Goal: Task Accomplishment & Management: Use online tool/utility

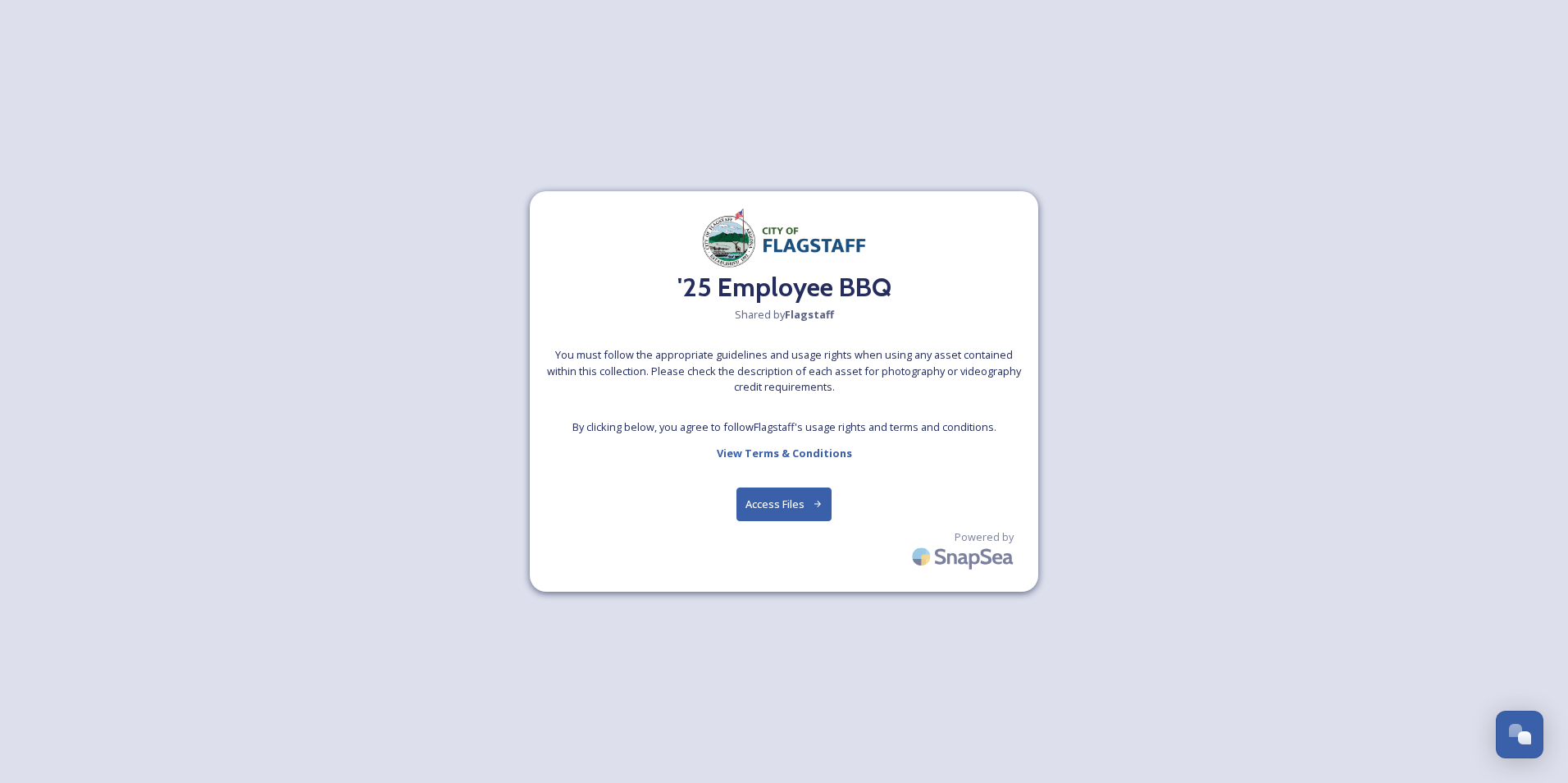
click at [769, 498] on button "Access Files" at bounding box center [784, 505] width 96 height 34
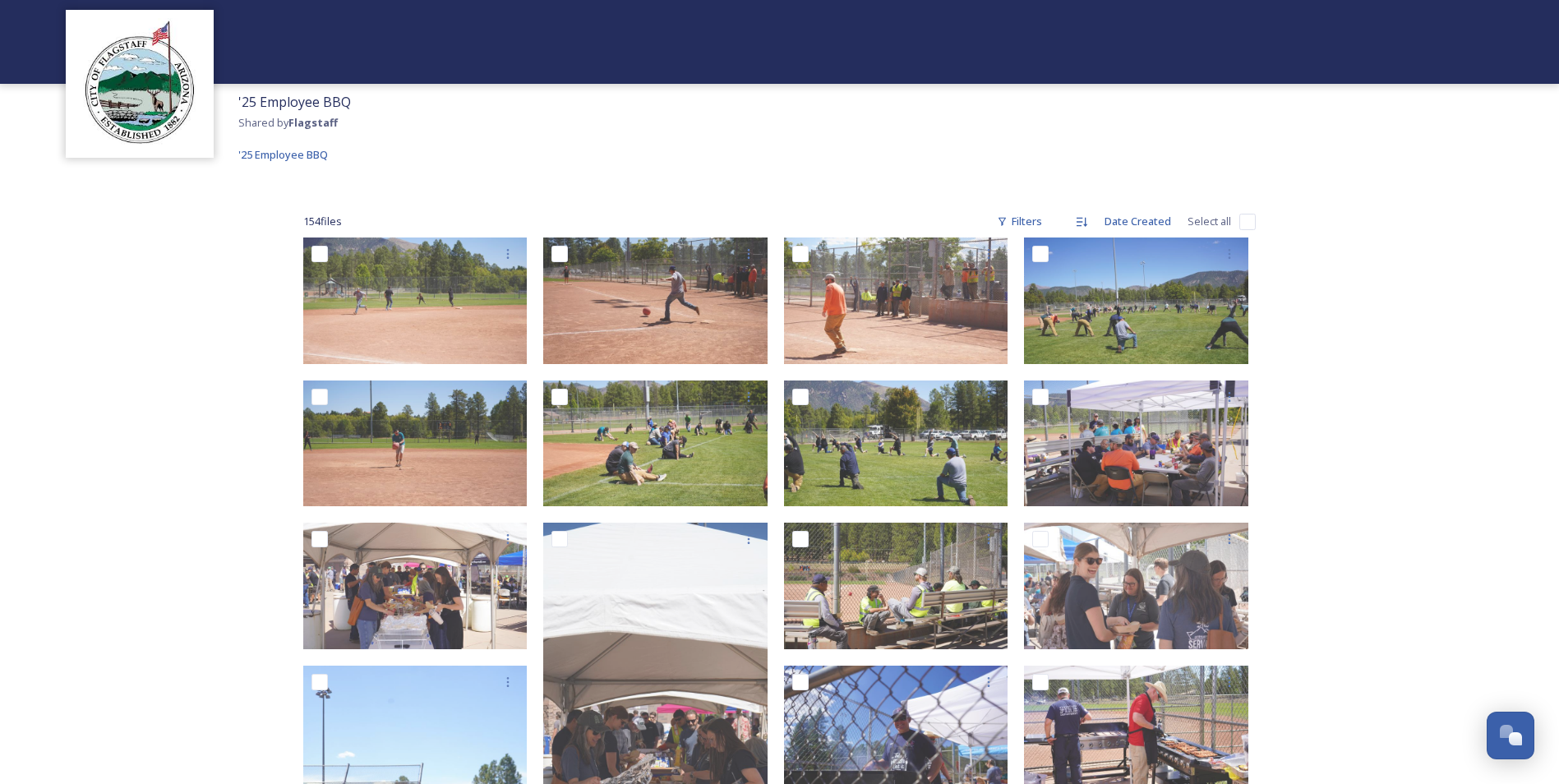
scroll to position [164, 0]
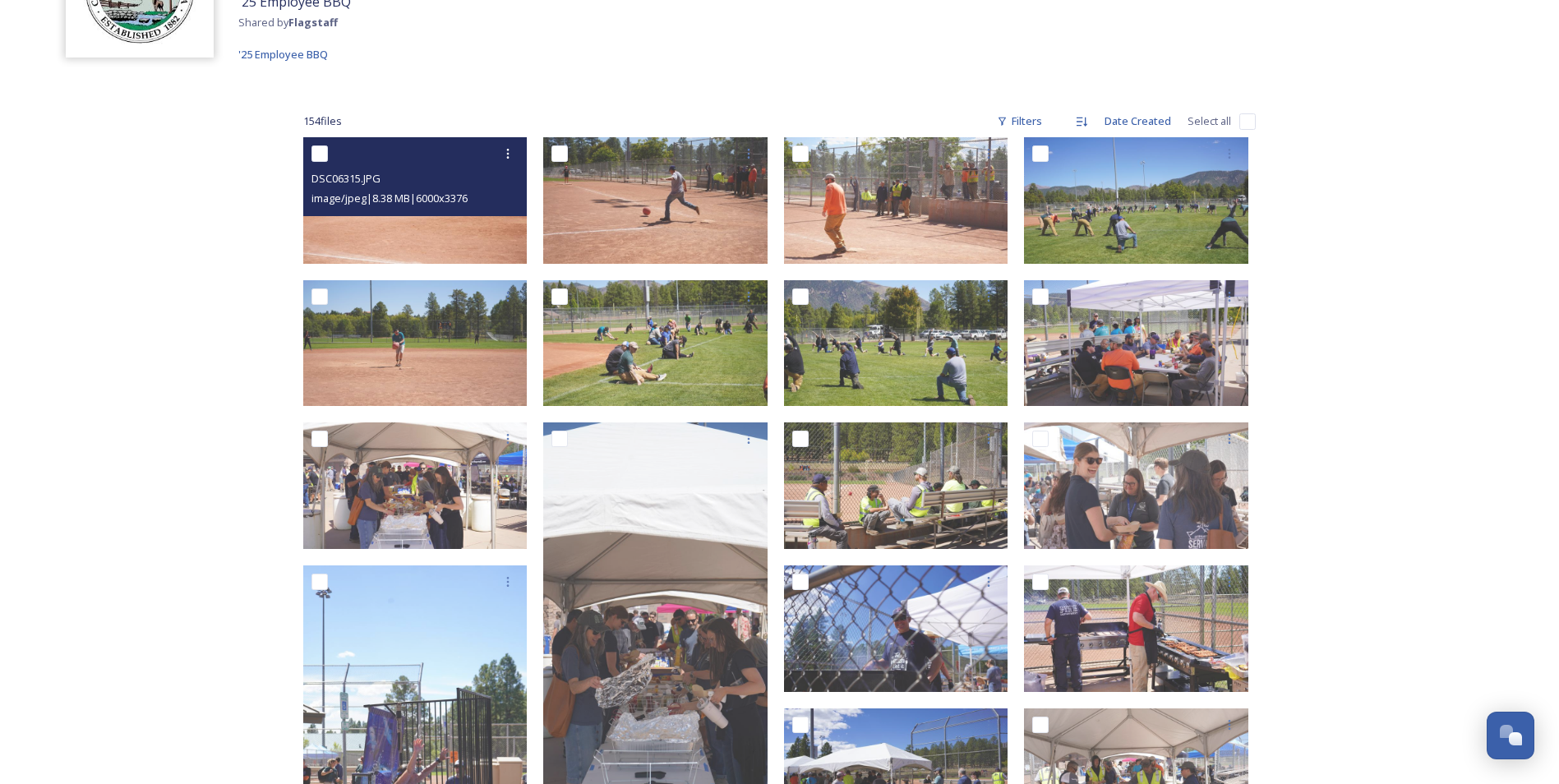
click at [425, 181] on div "DSC06315.JPG" at bounding box center [417, 178] width 212 height 19
click at [439, 255] on img at bounding box center [415, 200] width 225 height 126
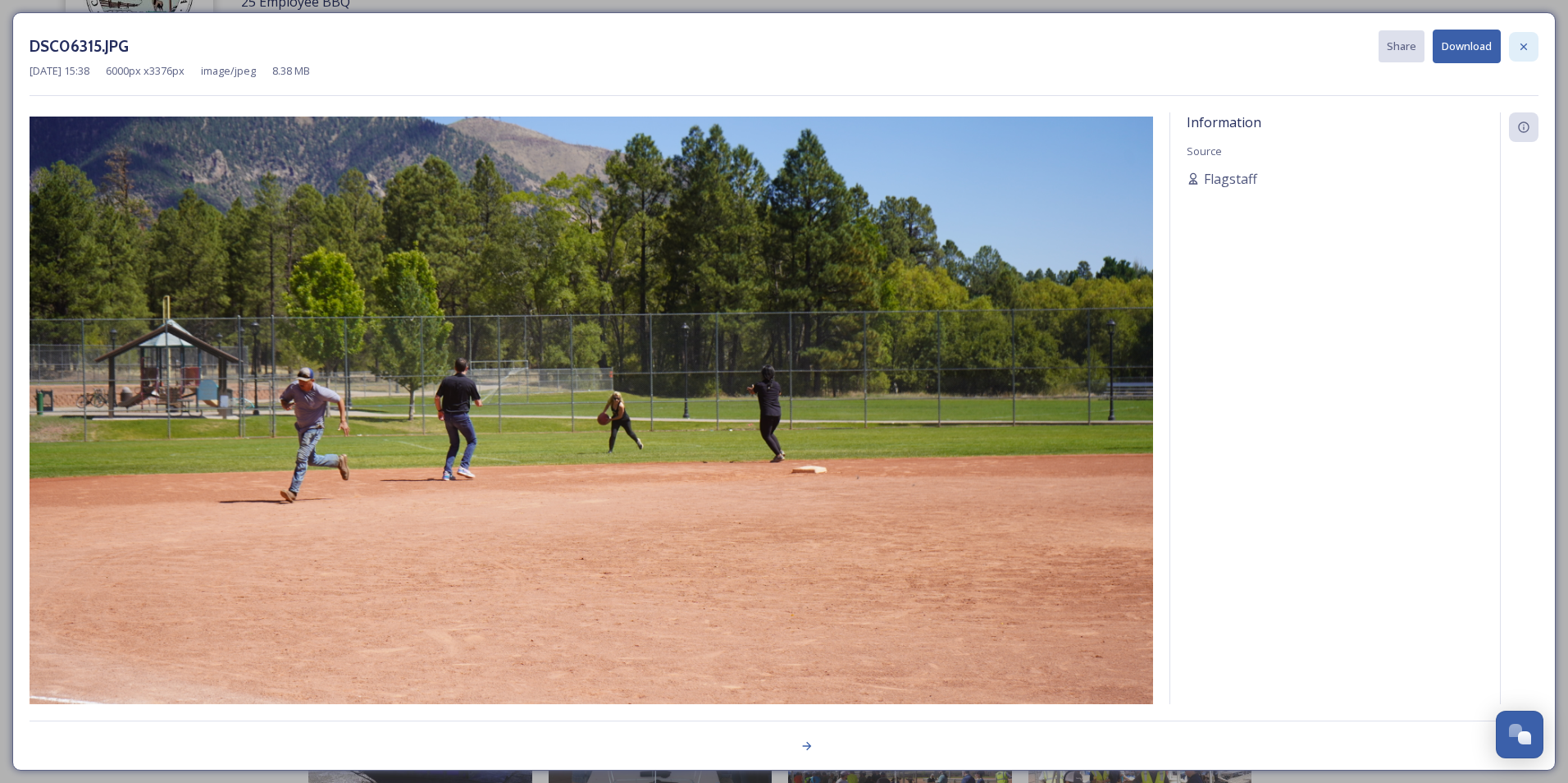
click at [1521, 41] on icon at bounding box center [1524, 47] width 14 height 14
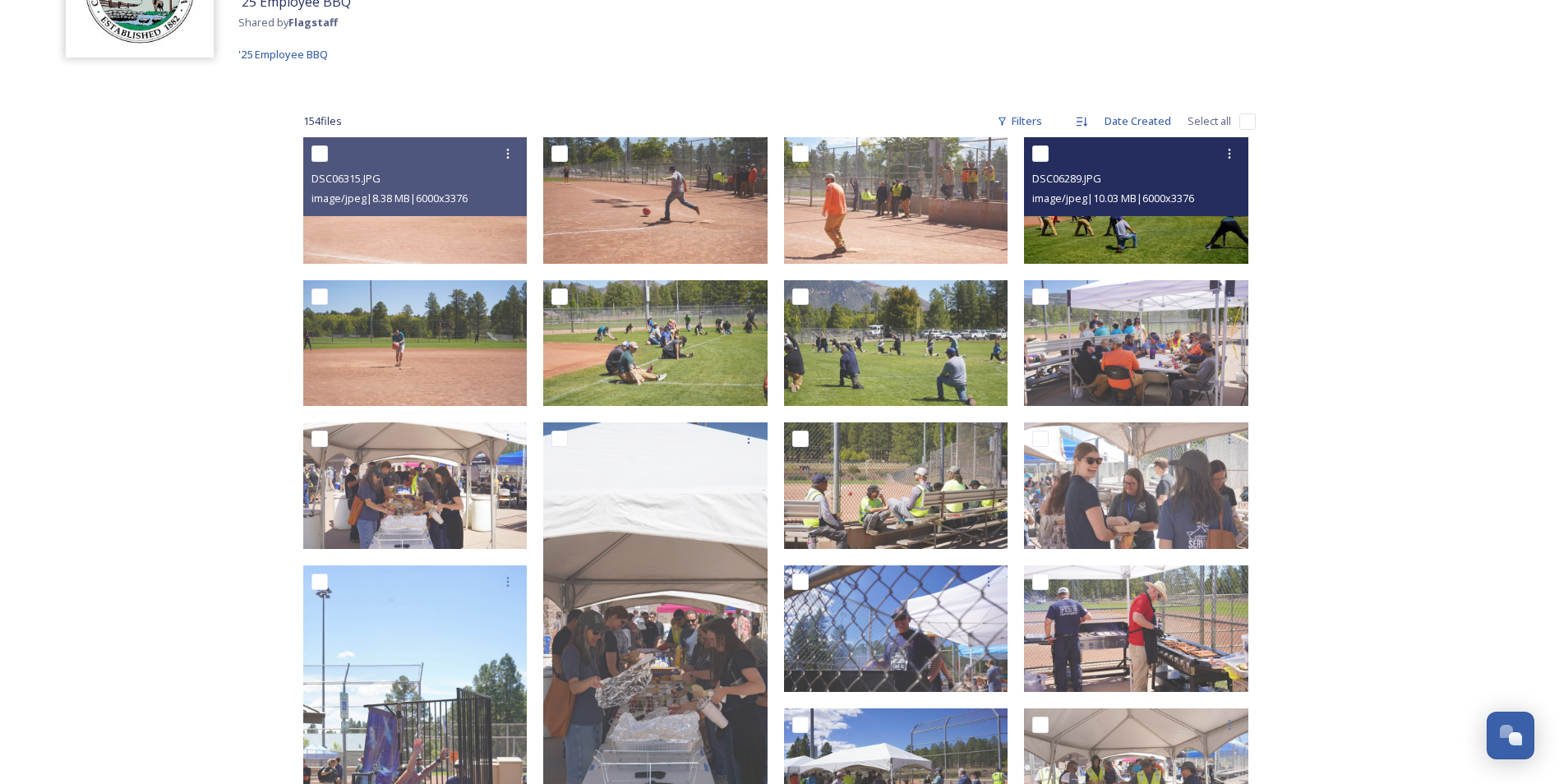
click at [1166, 253] on img at bounding box center [1136, 200] width 225 height 126
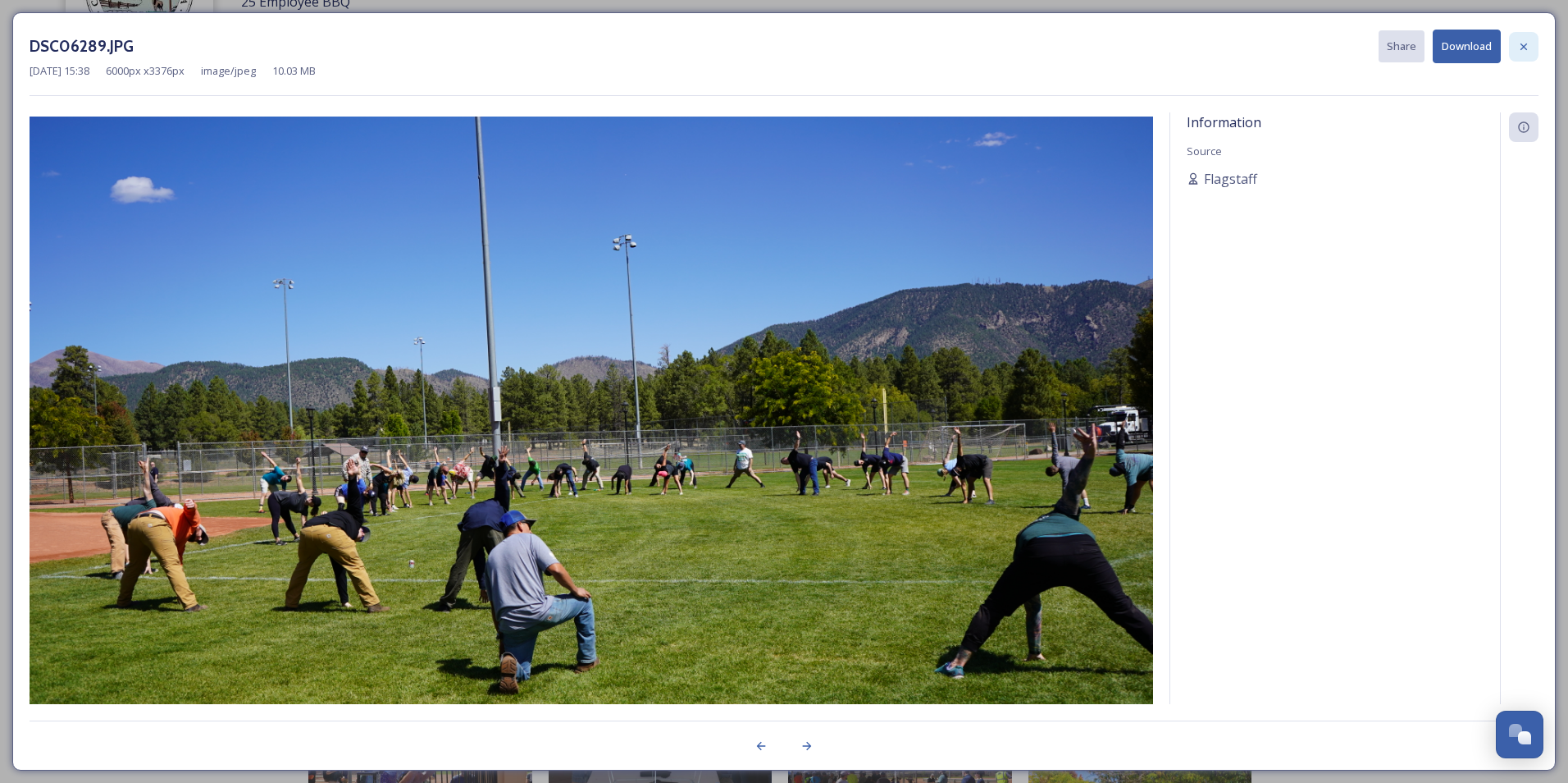
click at [1524, 43] on icon at bounding box center [1524, 47] width 14 height 14
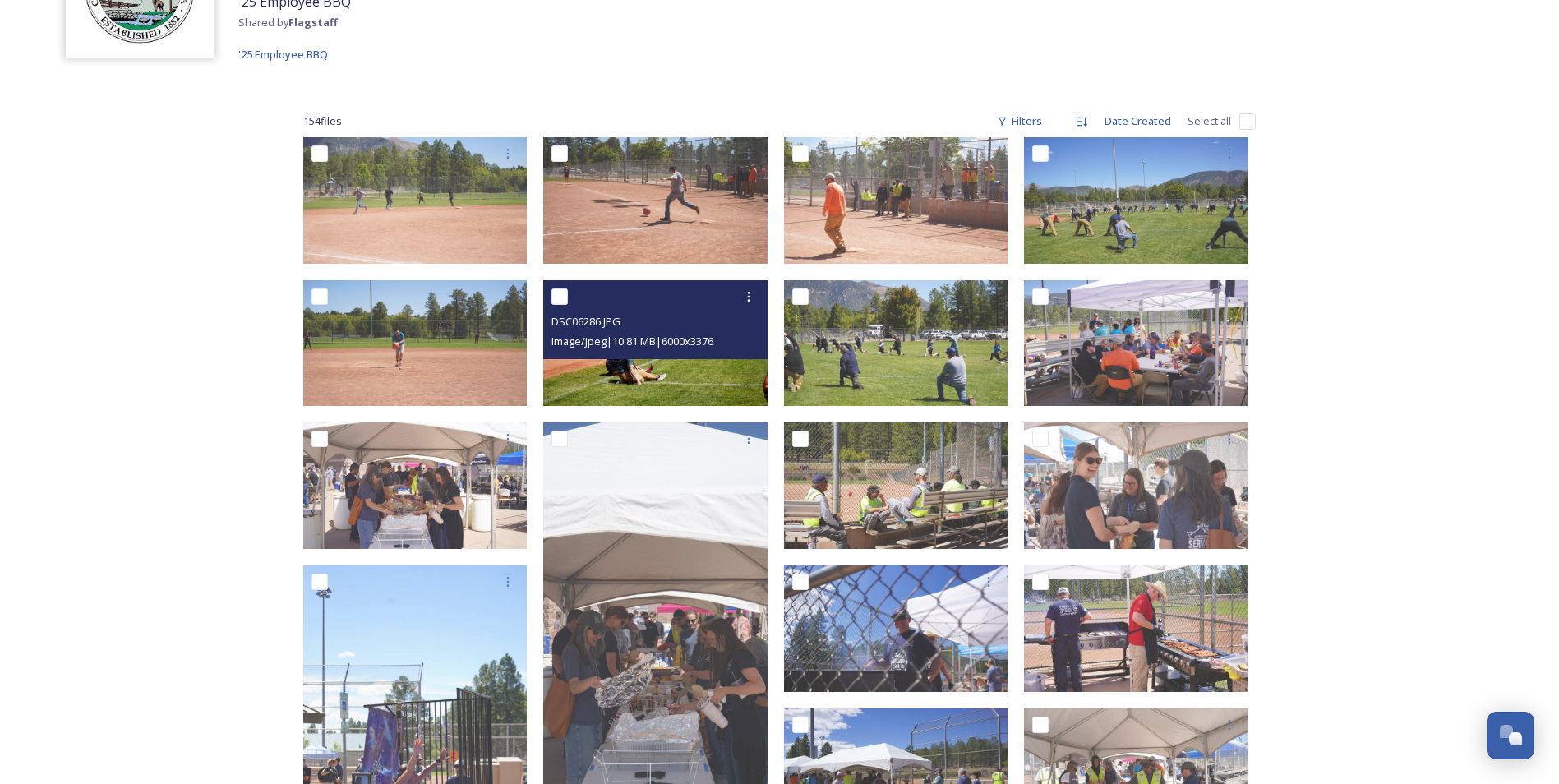
click at [700, 386] on img at bounding box center [655, 343] width 225 height 126
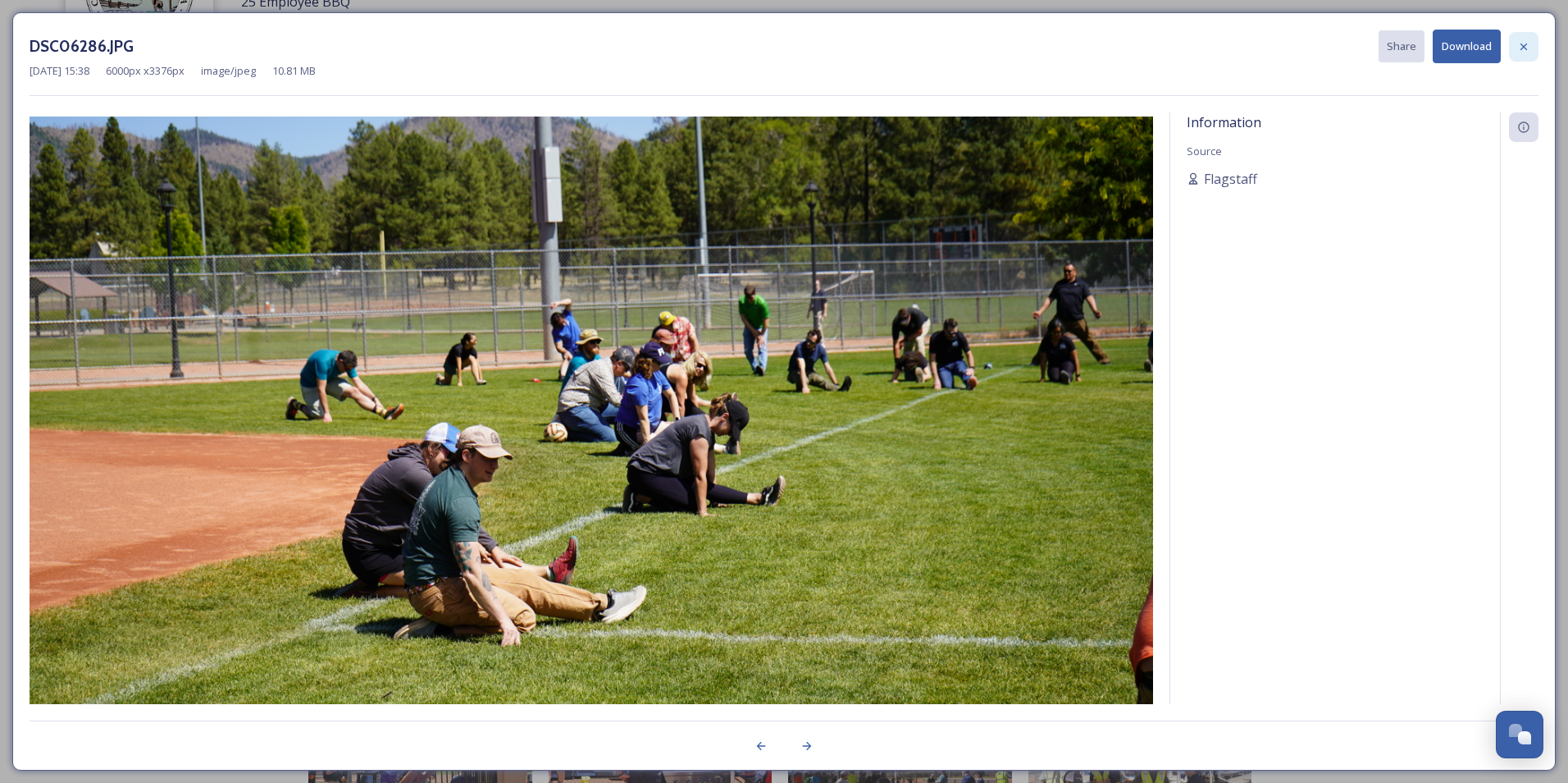
click at [1526, 50] on icon at bounding box center [1524, 47] width 14 height 14
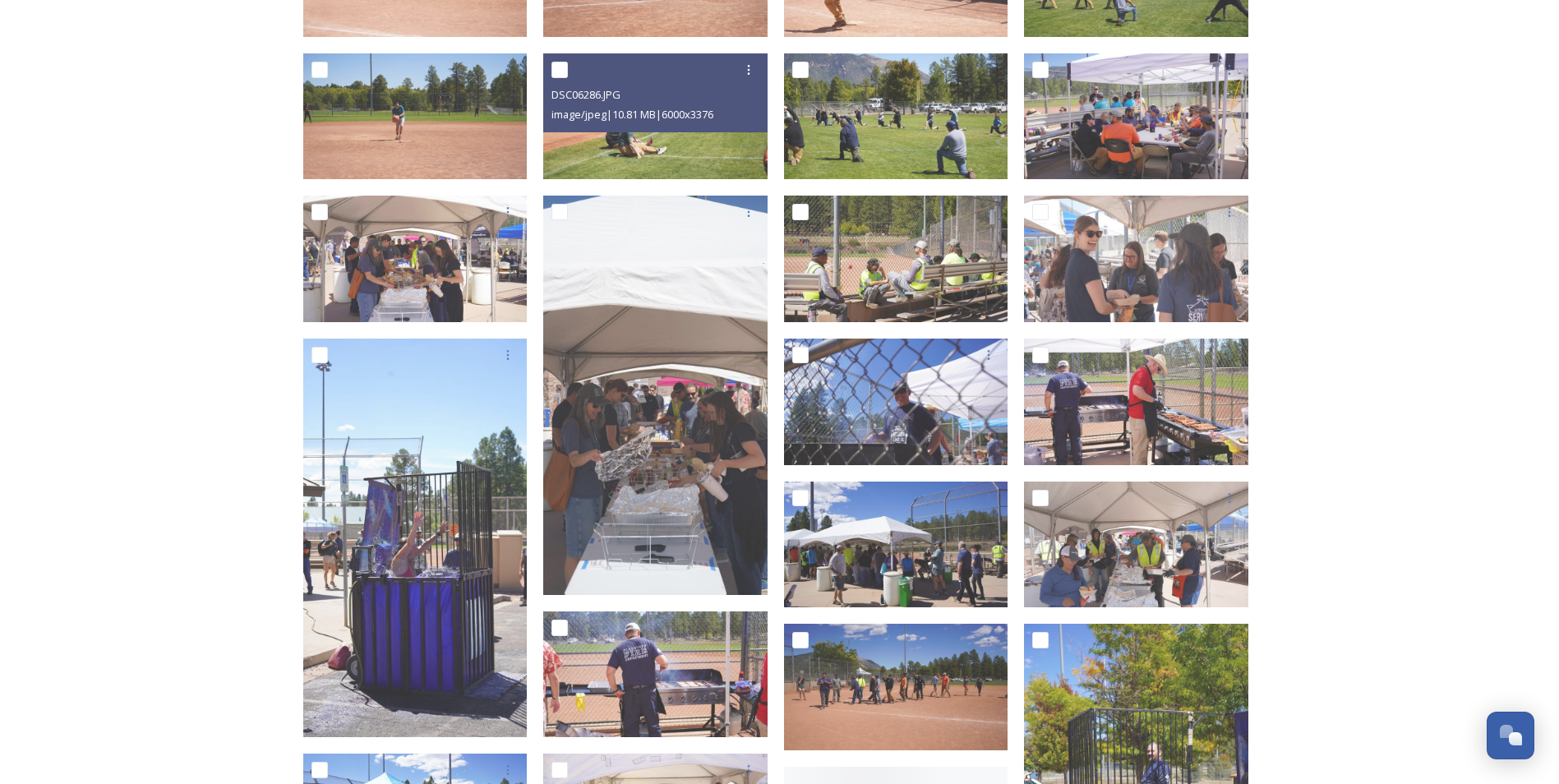
scroll to position [411, 0]
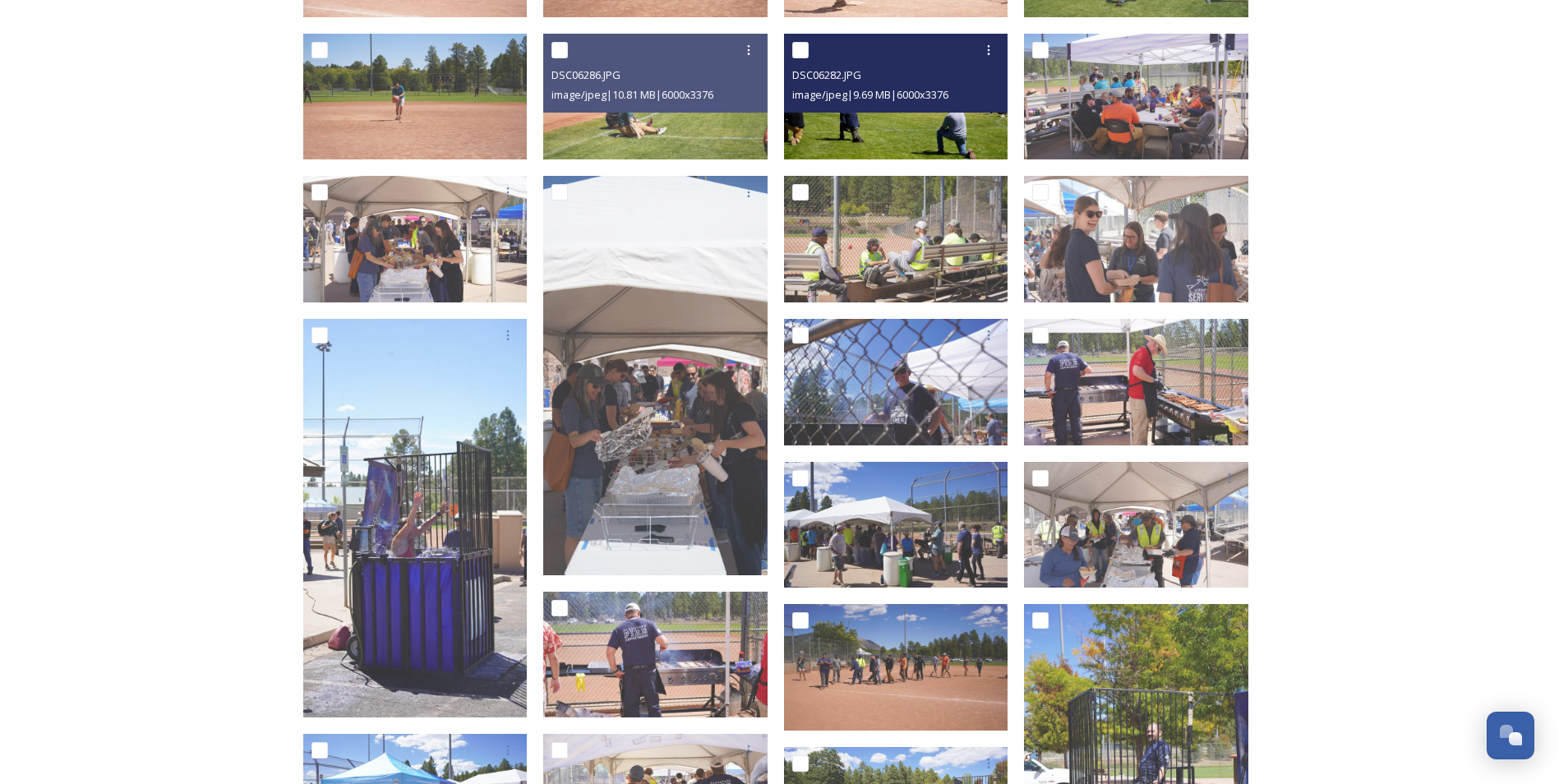
click at [936, 136] on img at bounding box center [896, 97] width 225 height 126
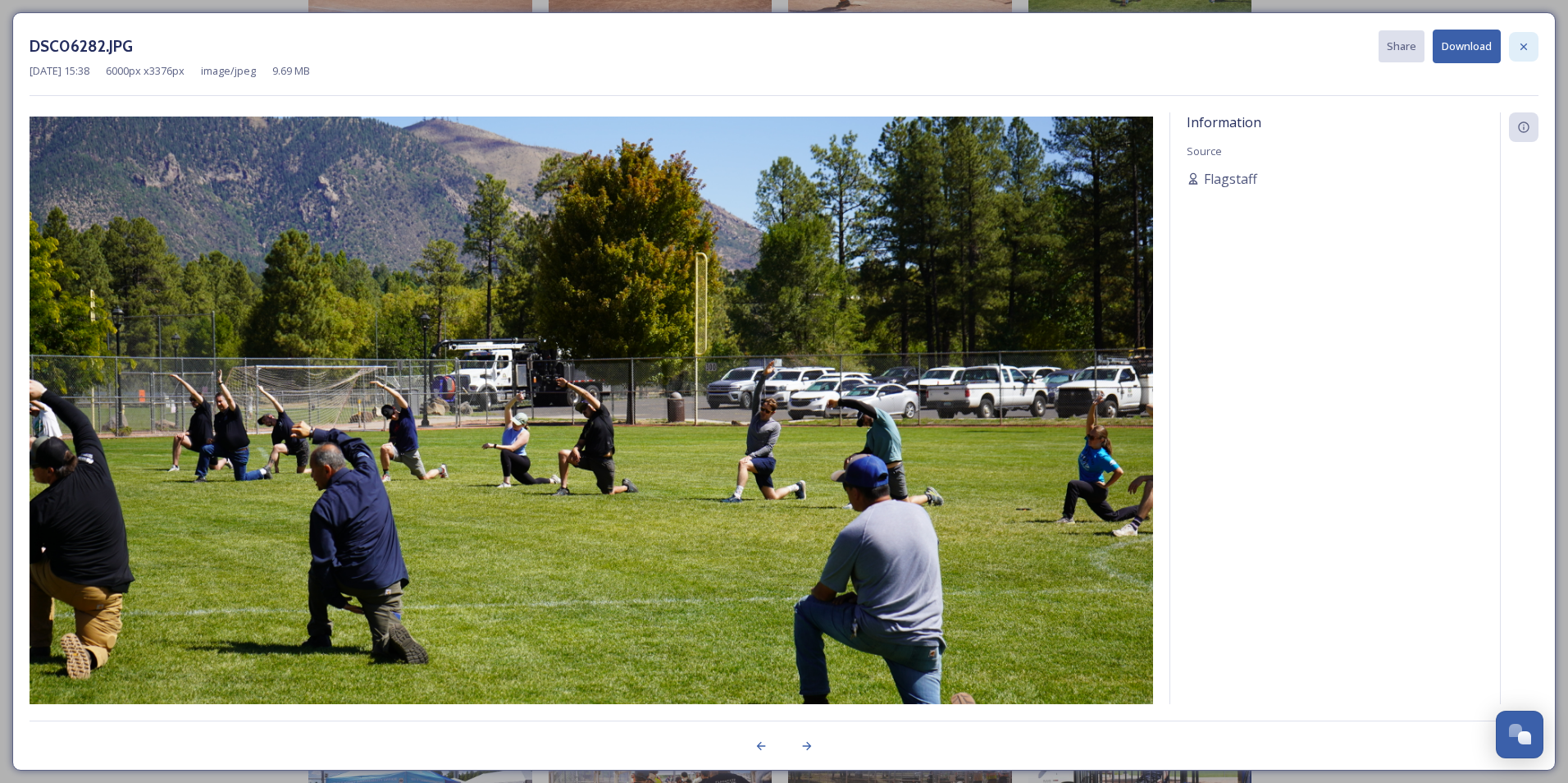
click at [1533, 47] on div at bounding box center [1524, 47] width 30 height 30
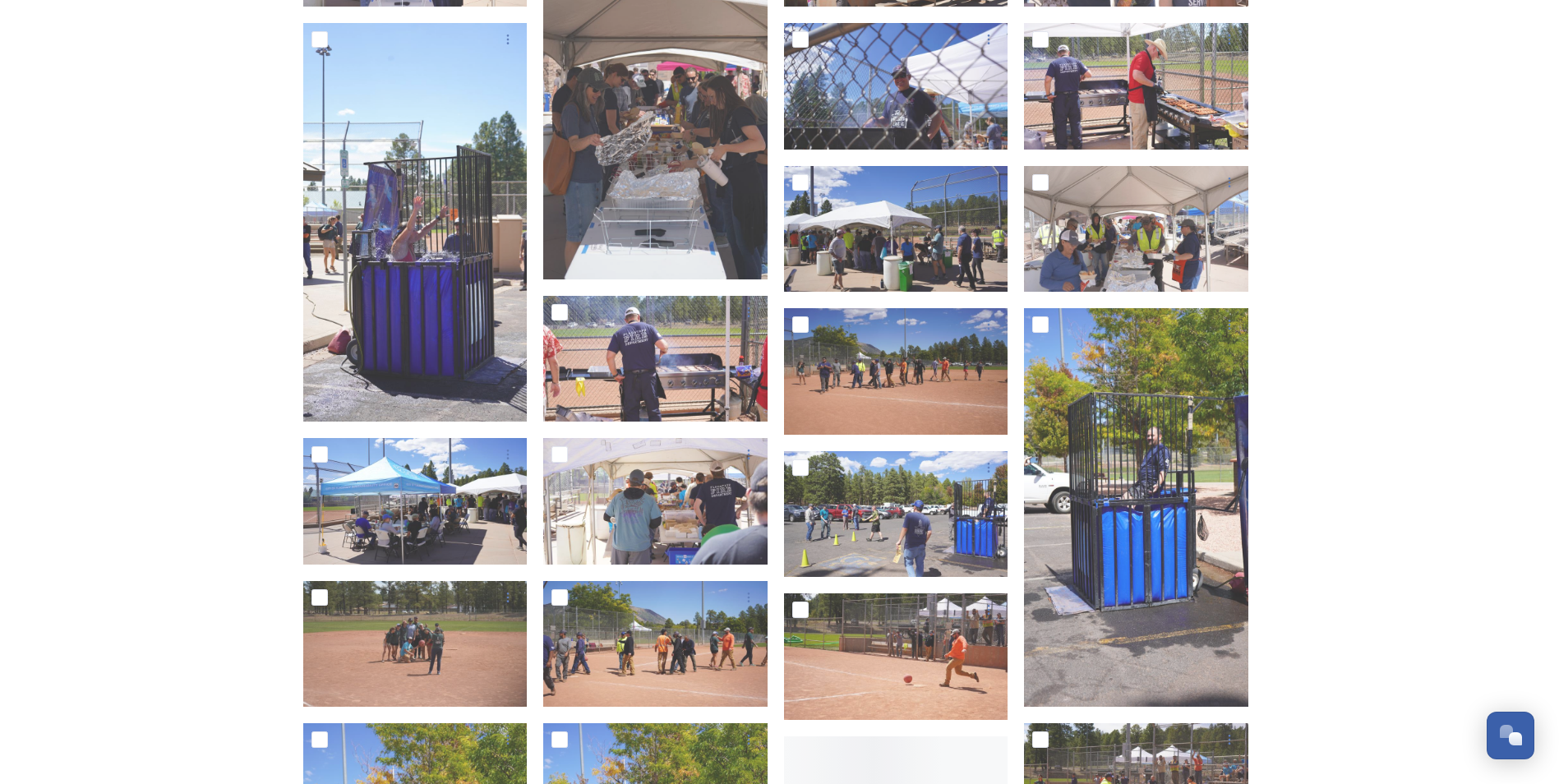
scroll to position [904, 0]
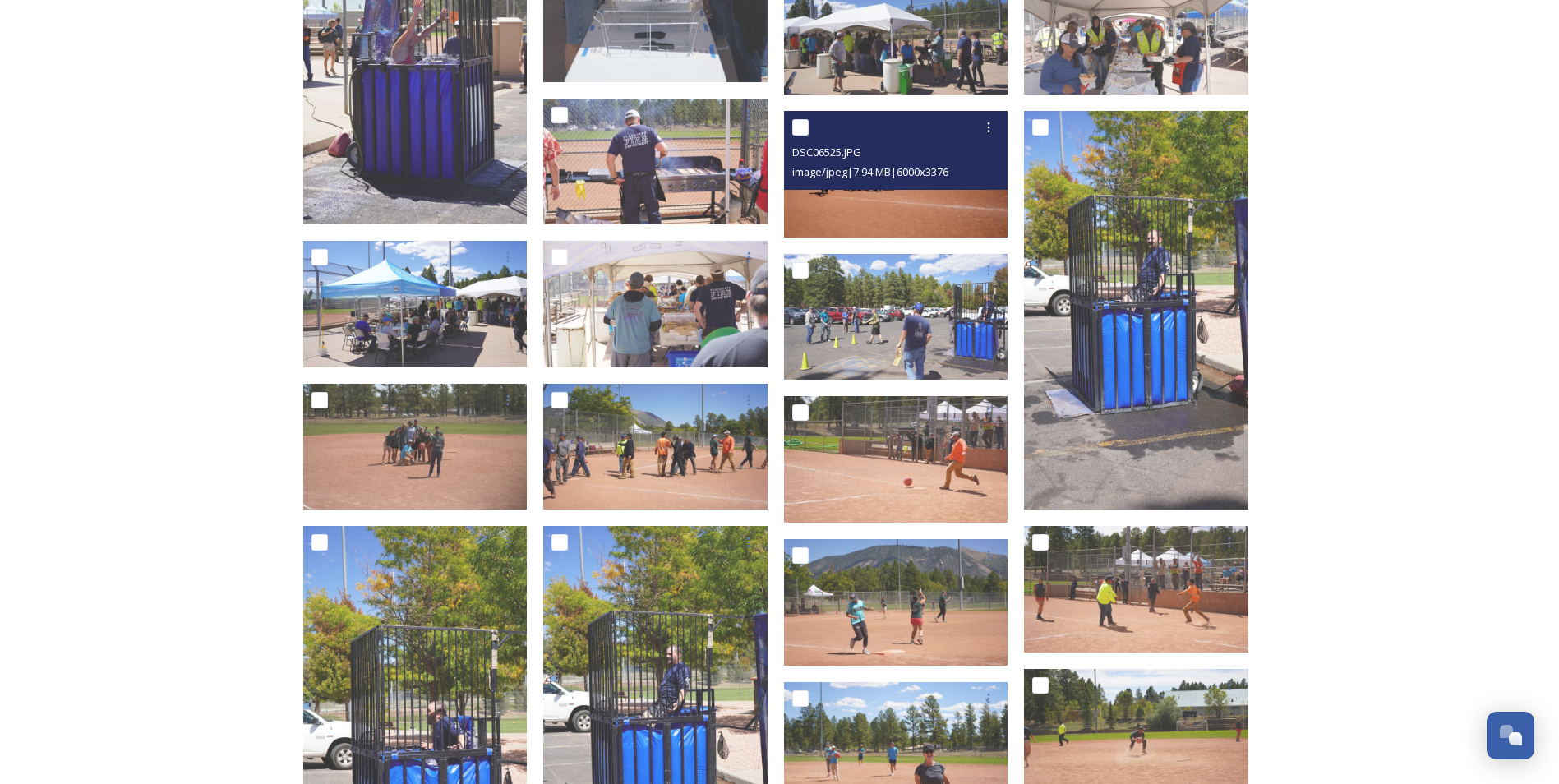
click at [951, 208] on img at bounding box center [896, 174] width 225 height 126
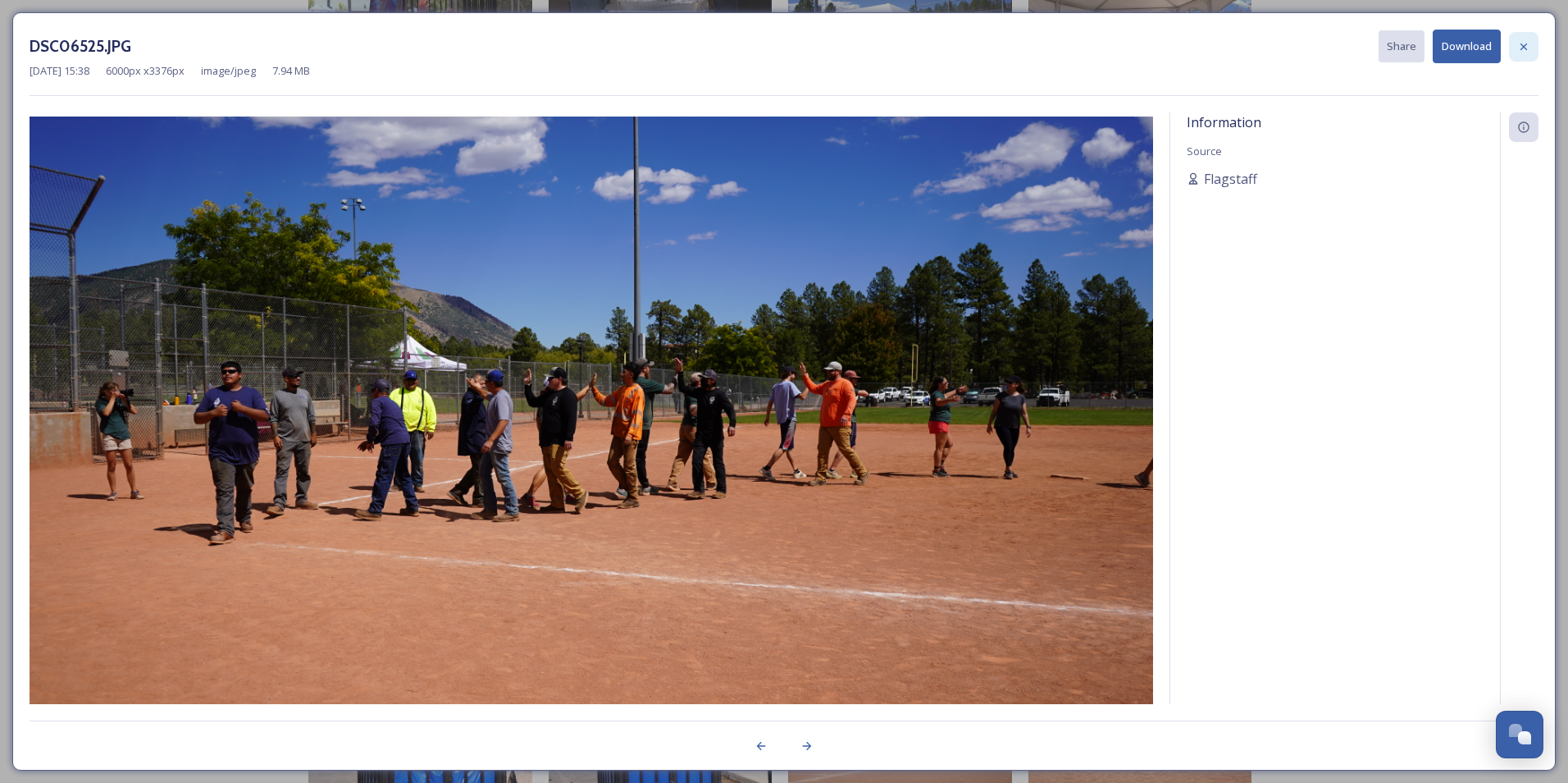
click at [1532, 39] on div at bounding box center [1524, 47] width 30 height 30
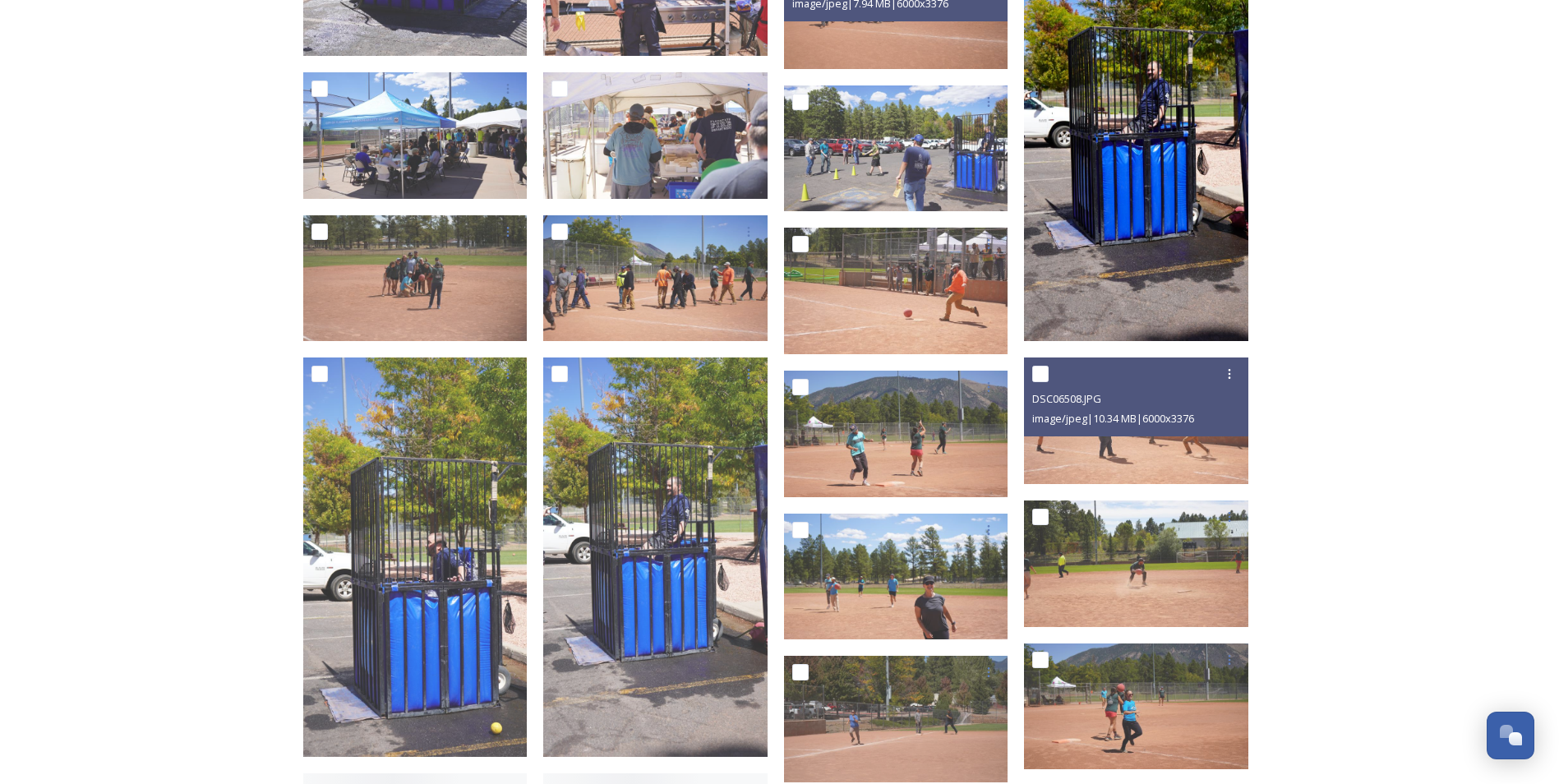
scroll to position [1150, 0]
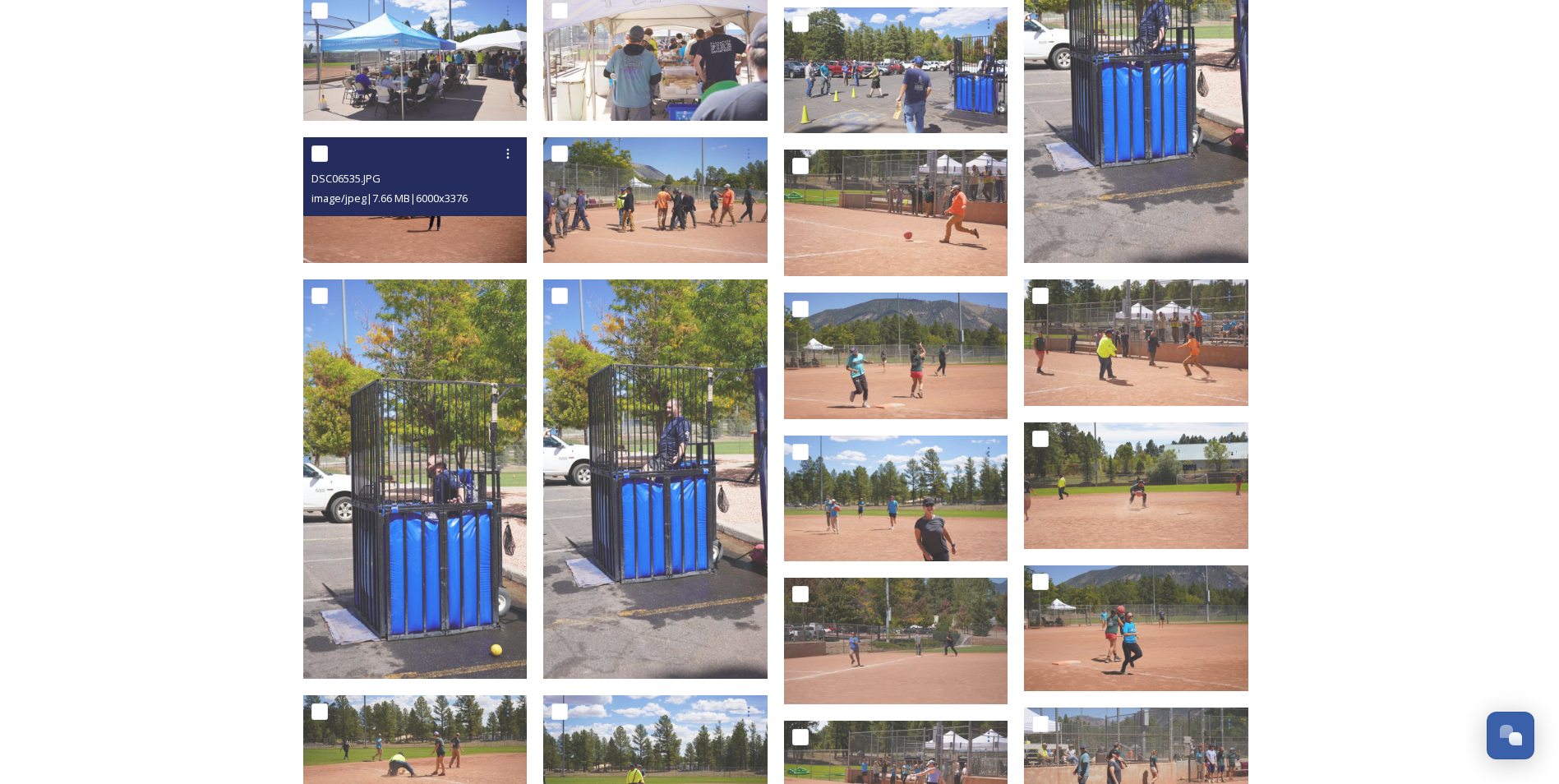
click at [471, 227] on img at bounding box center [415, 200] width 225 height 126
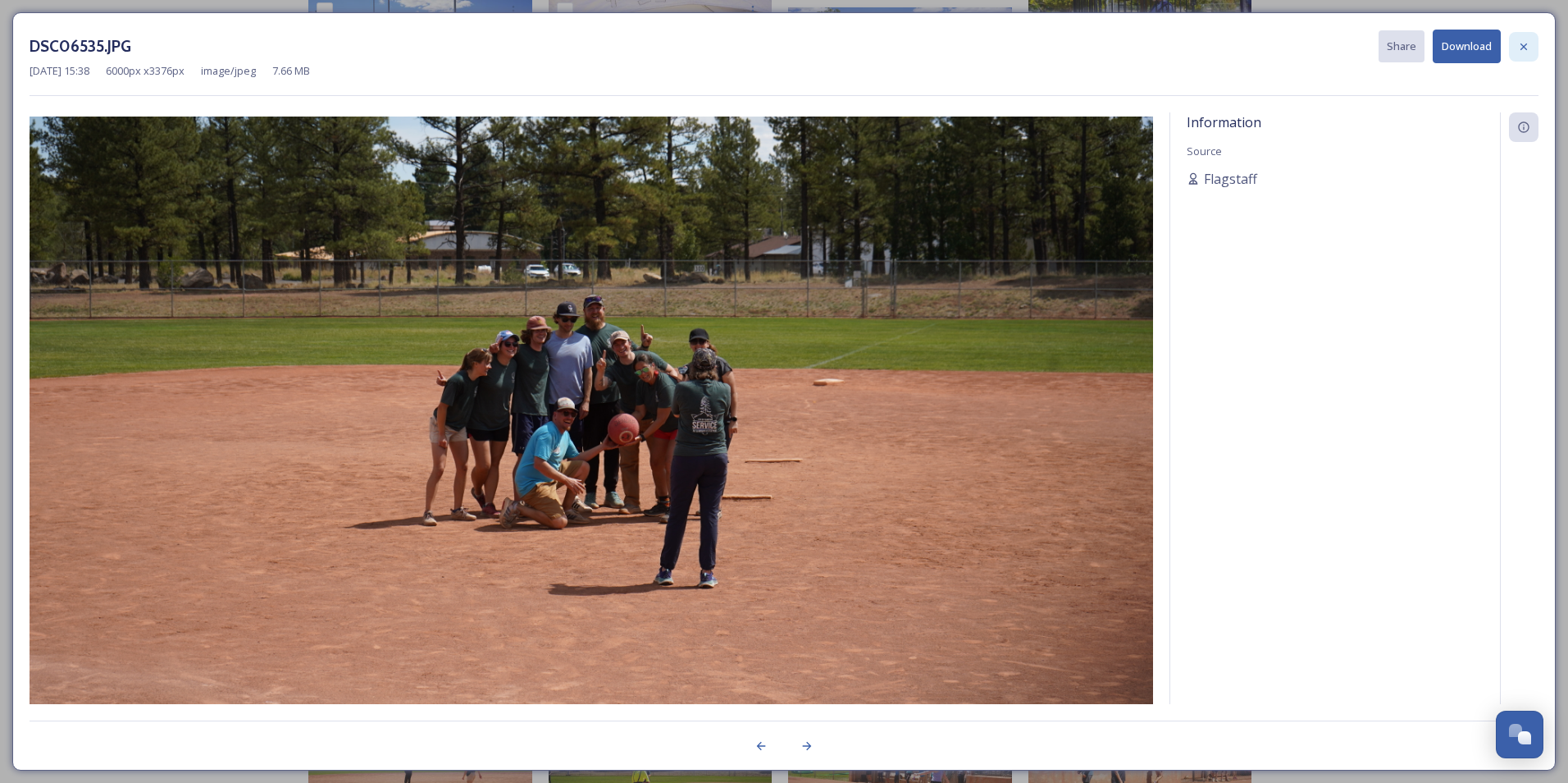
click at [1525, 43] on icon at bounding box center [1524, 47] width 14 height 14
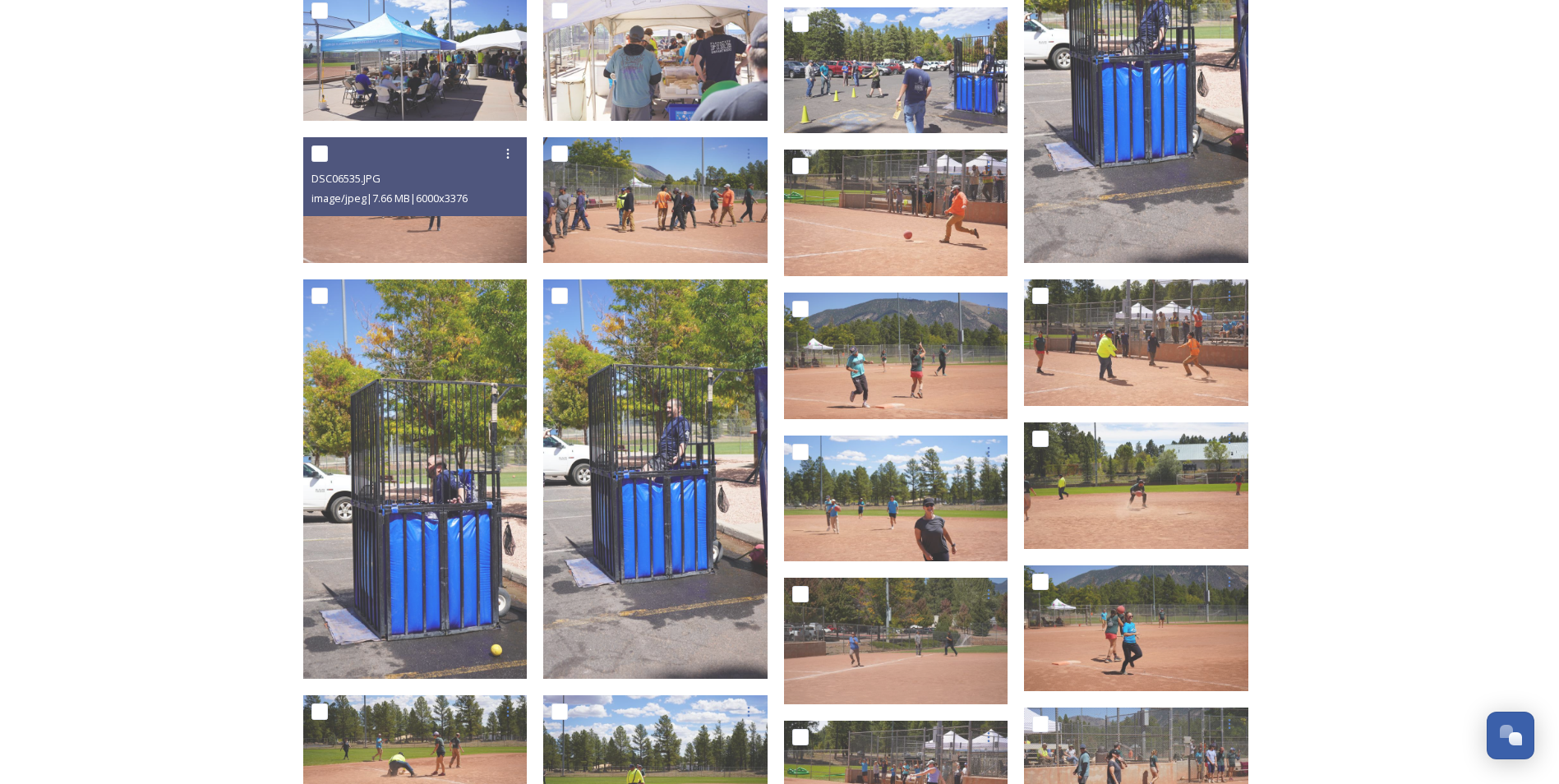
scroll to position [1397, 0]
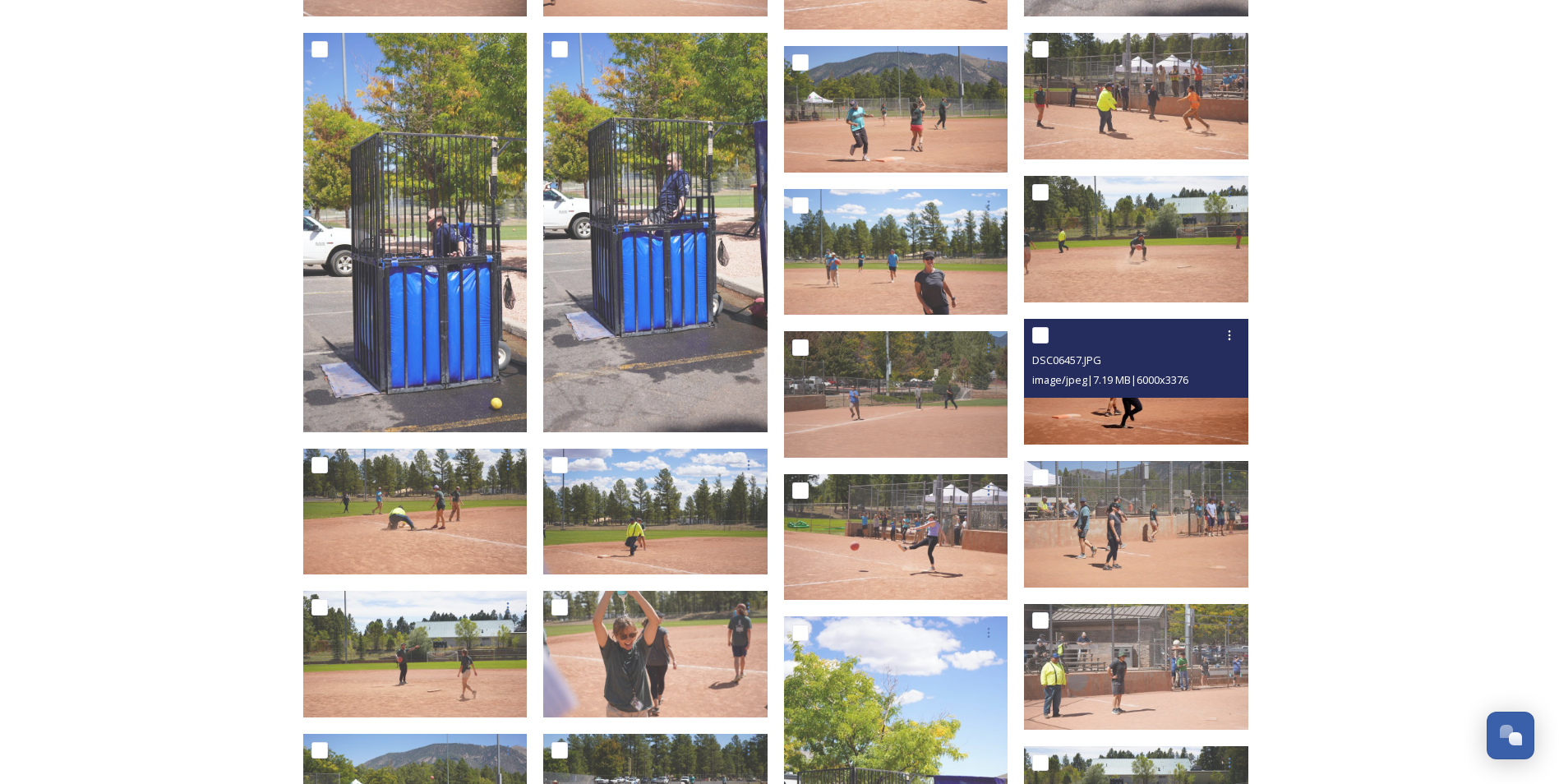
click at [1197, 429] on img at bounding box center [1136, 381] width 225 height 126
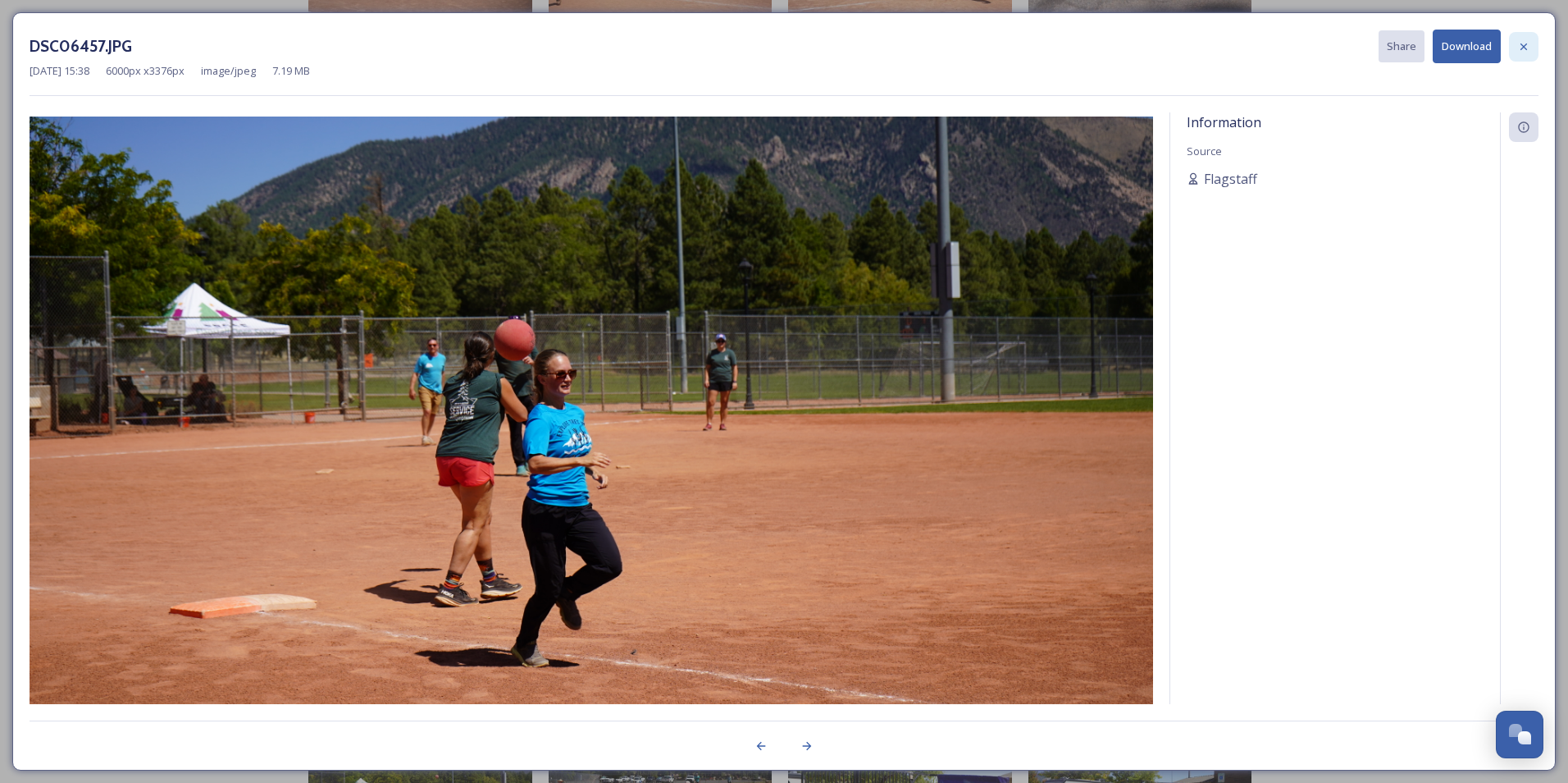
click at [1521, 42] on icon at bounding box center [1524, 47] width 14 height 14
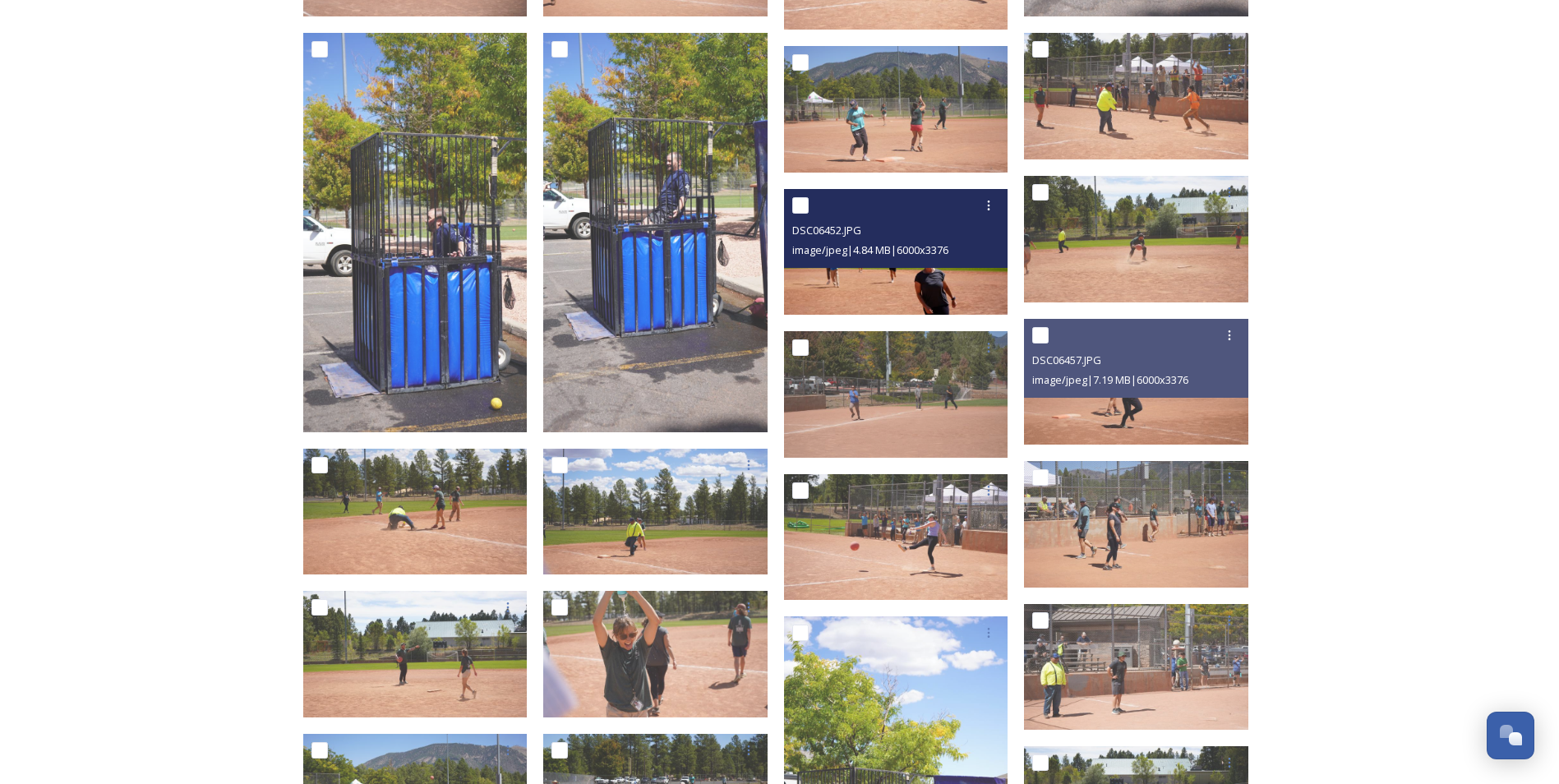
click at [938, 272] on img at bounding box center [896, 252] width 225 height 126
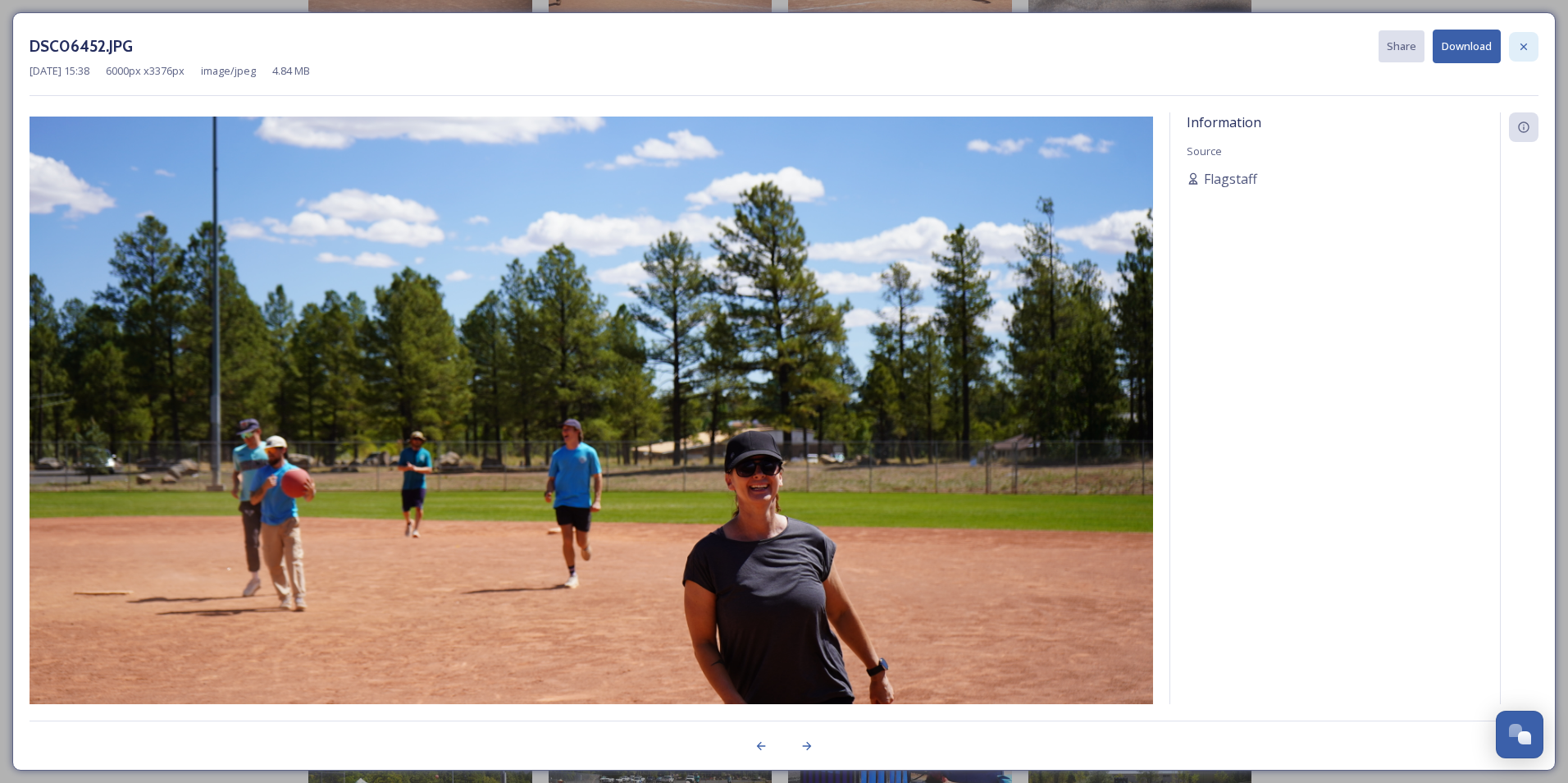
click at [1528, 49] on icon at bounding box center [1524, 47] width 14 height 14
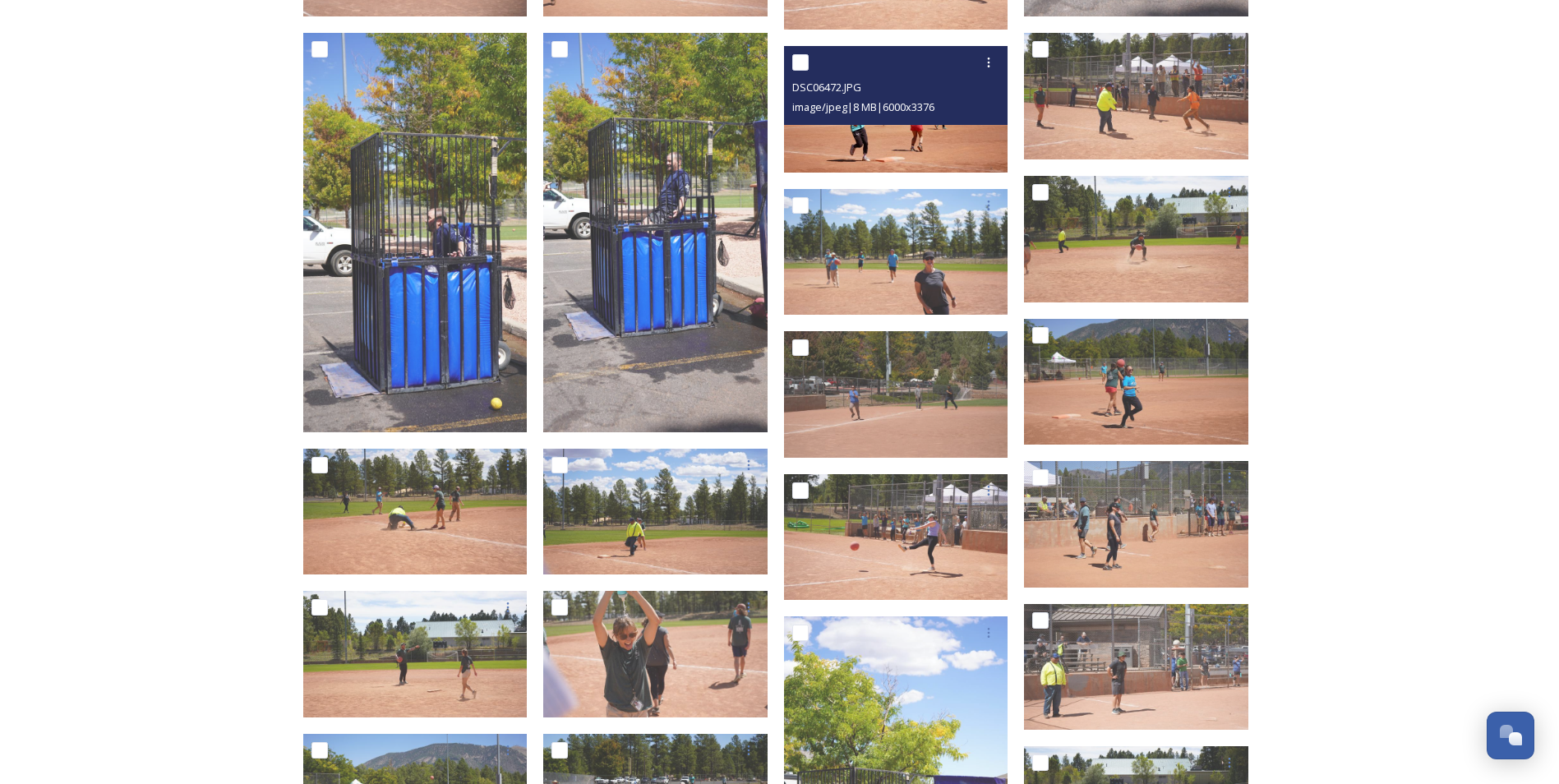
click at [944, 132] on img at bounding box center [896, 108] width 225 height 126
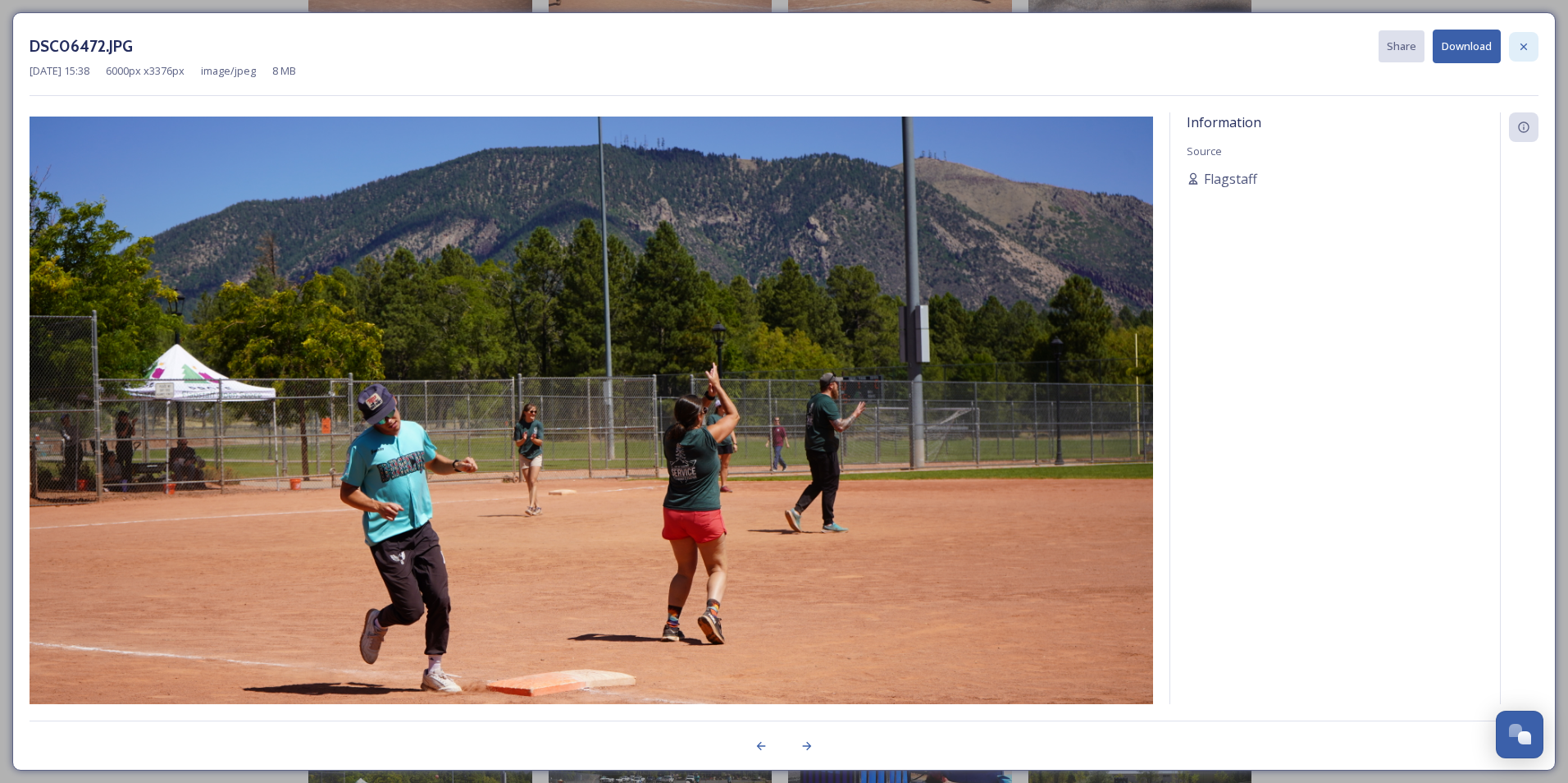
click at [1528, 43] on icon at bounding box center [1524, 47] width 14 height 14
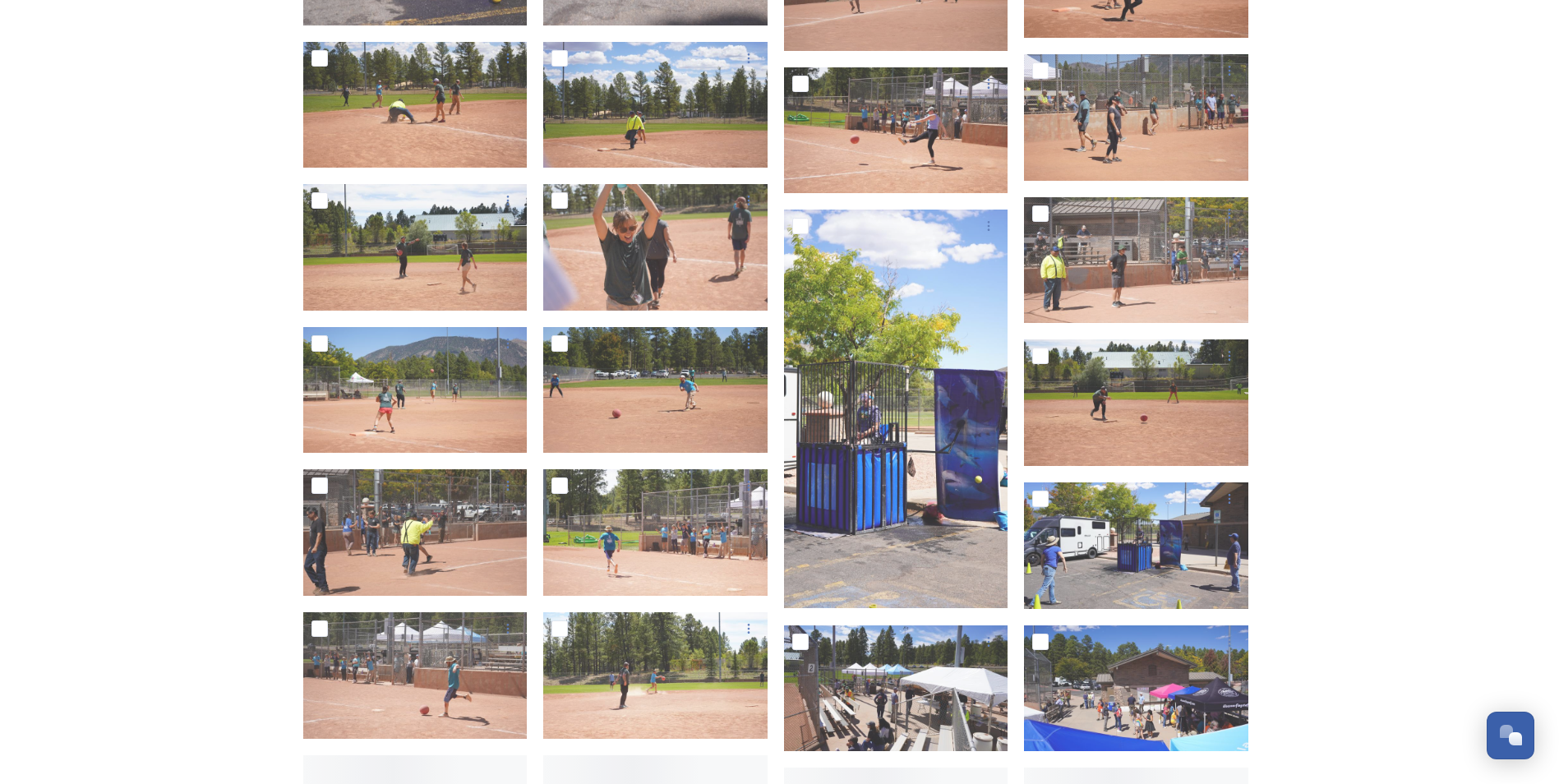
scroll to position [1808, 0]
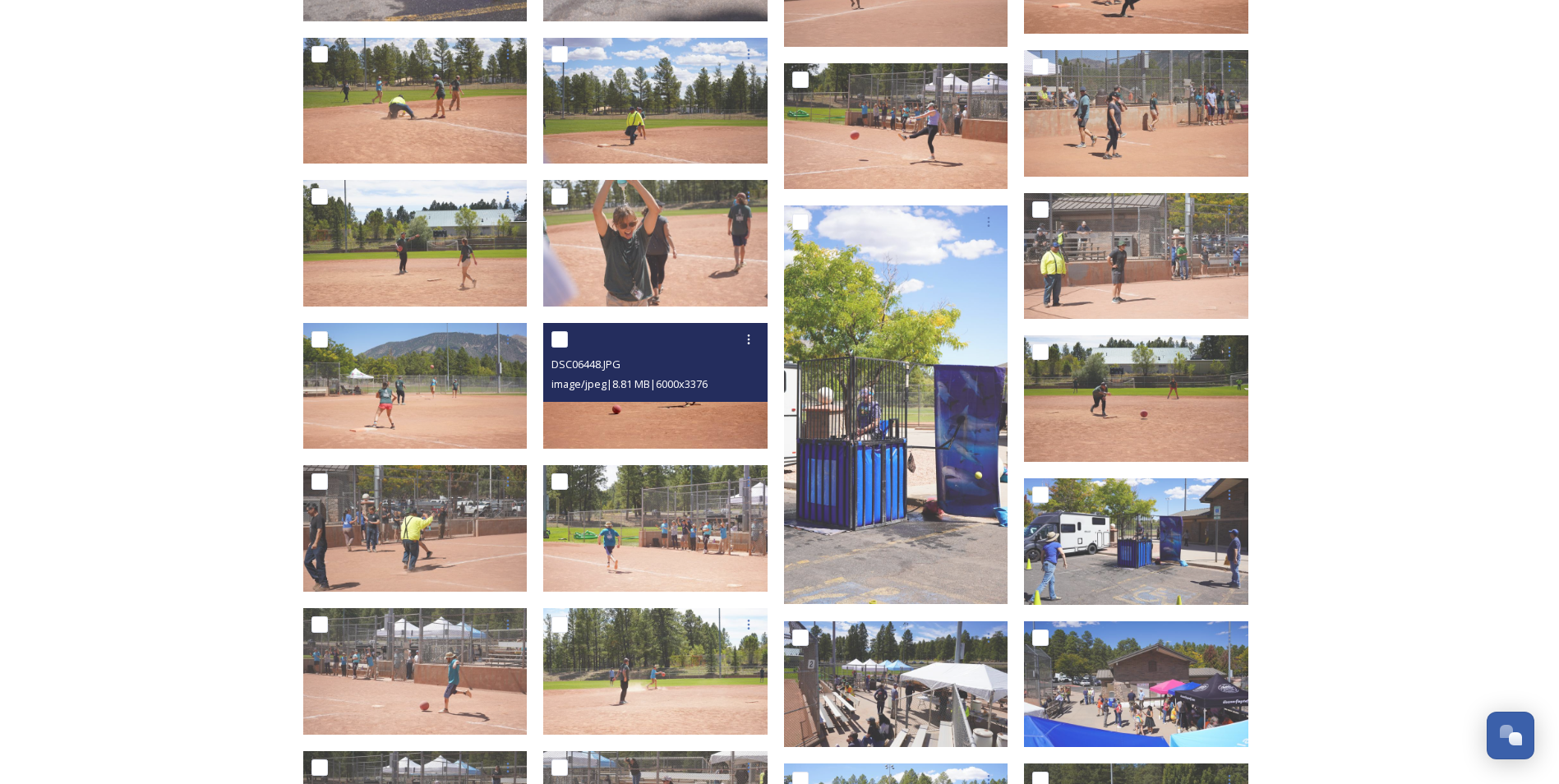
click at [739, 415] on img at bounding box center [655, 386] width 225 height 126
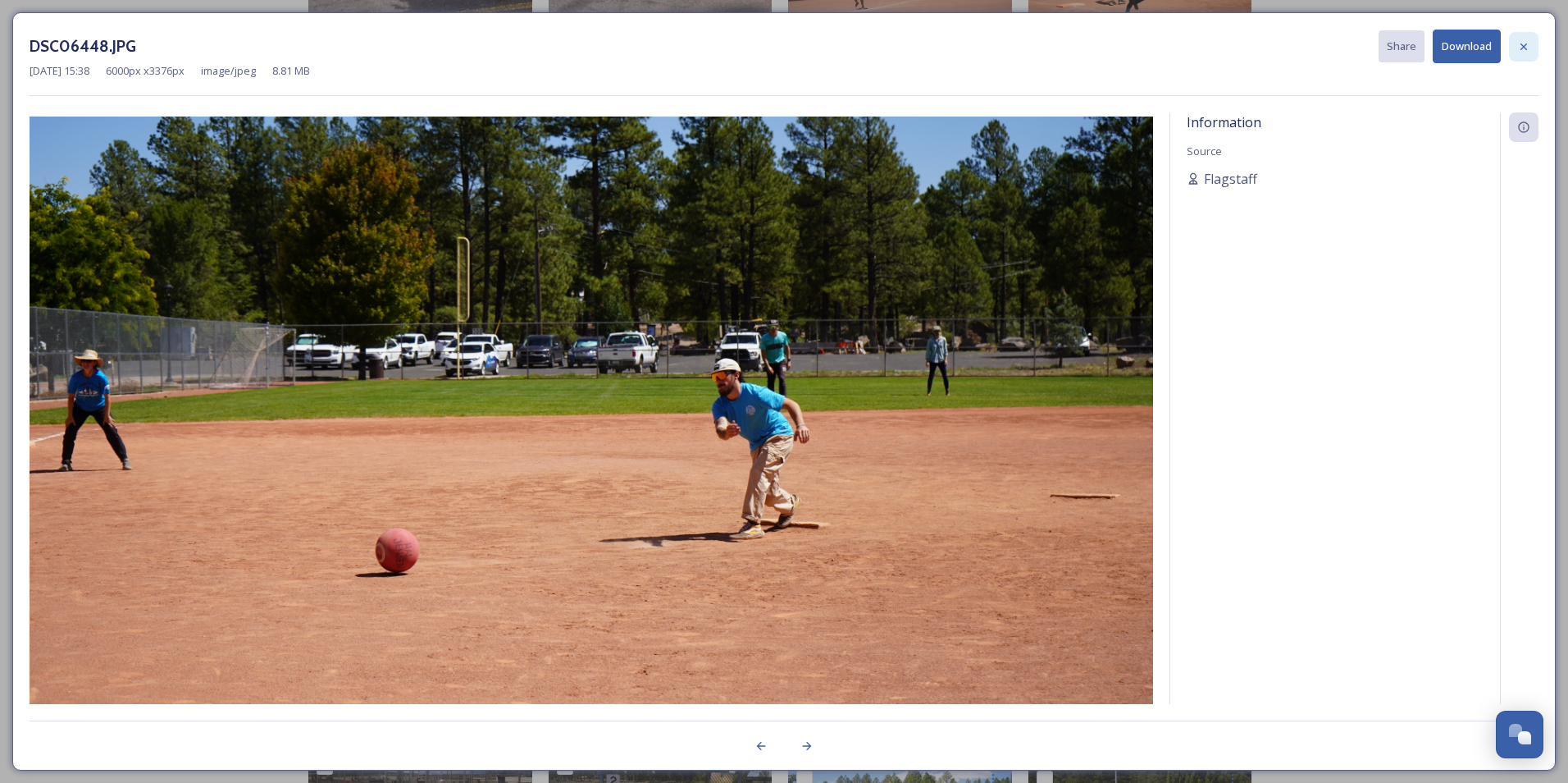
click at [1523, 45] on icon at bounding box center [1524, 46] width 7 height 7
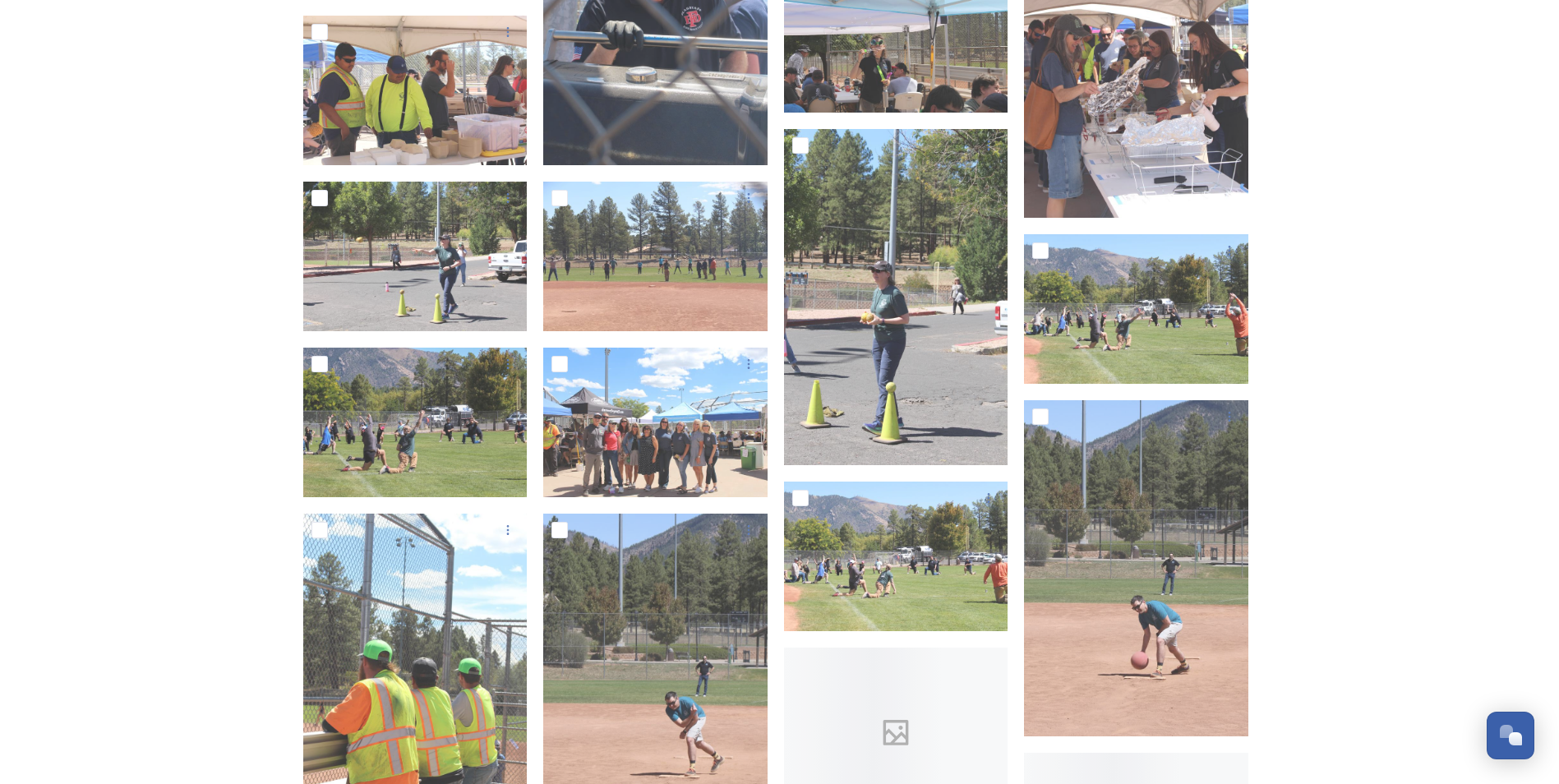
scroll to position [5012, 0]
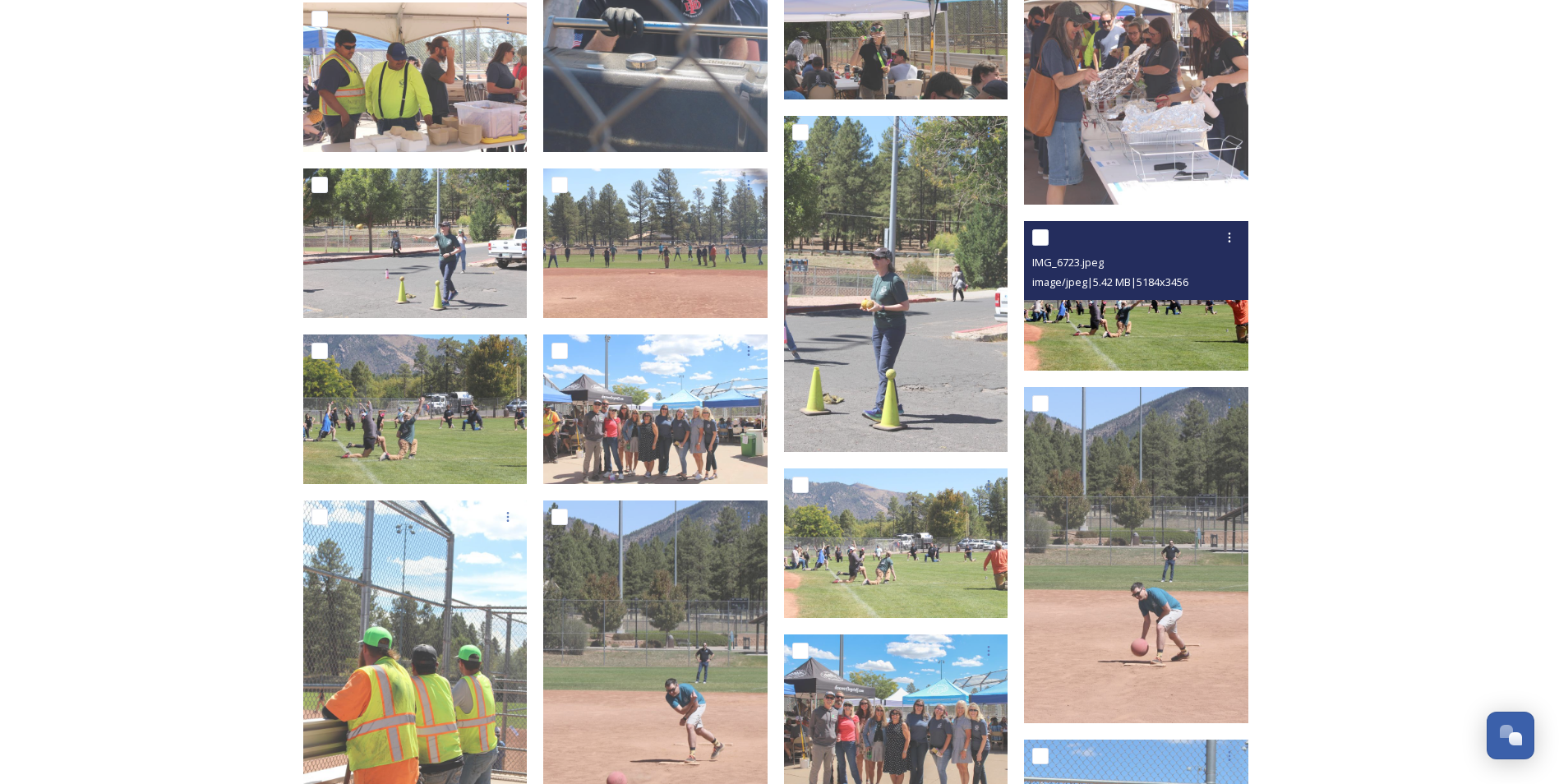
click at [1183, 323] on img at bounding box center [1136, 296] width 225 height 149
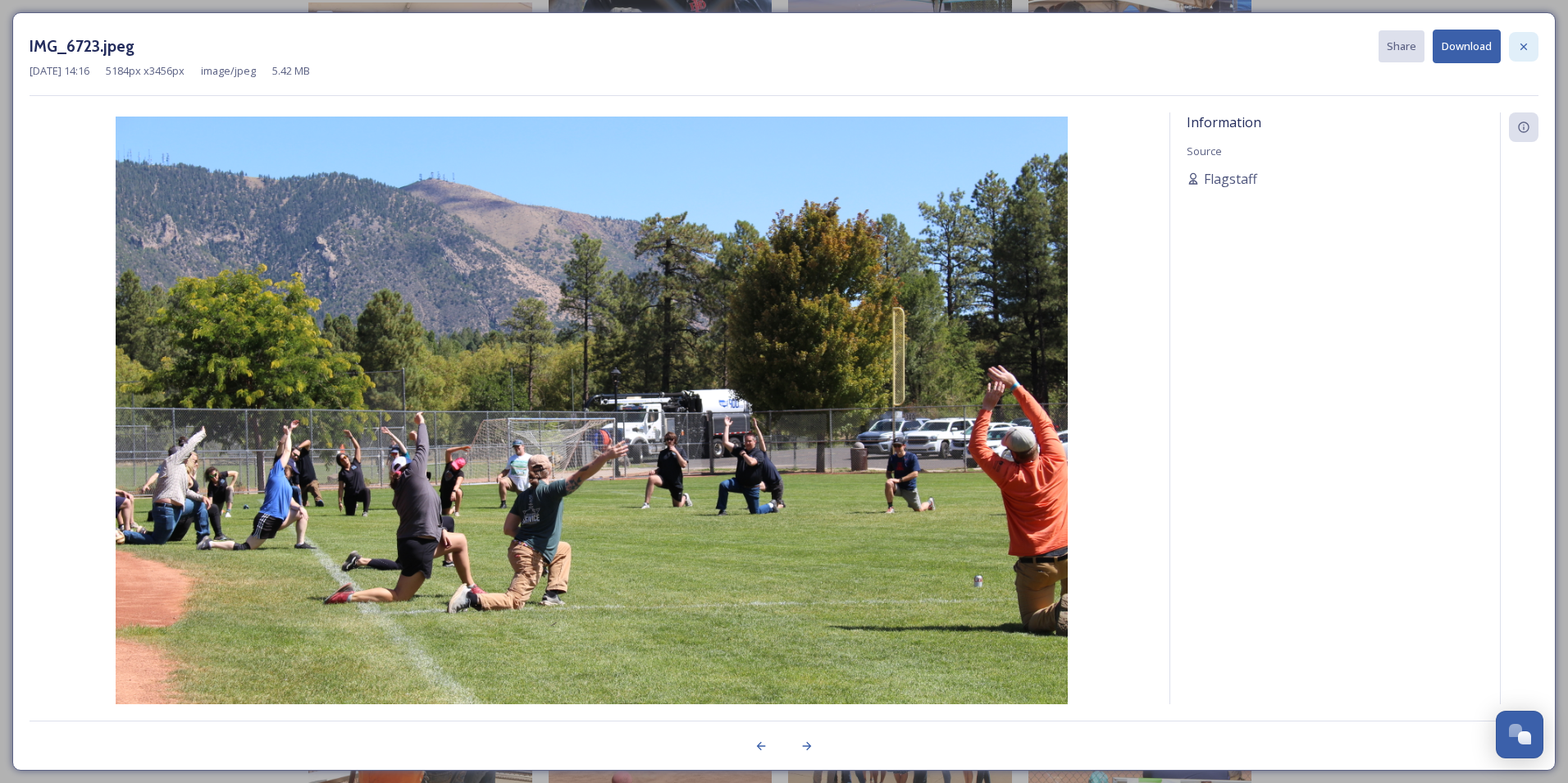
click at [1523, 54] on div at bounding box center [1524, 47] width 30 height 30
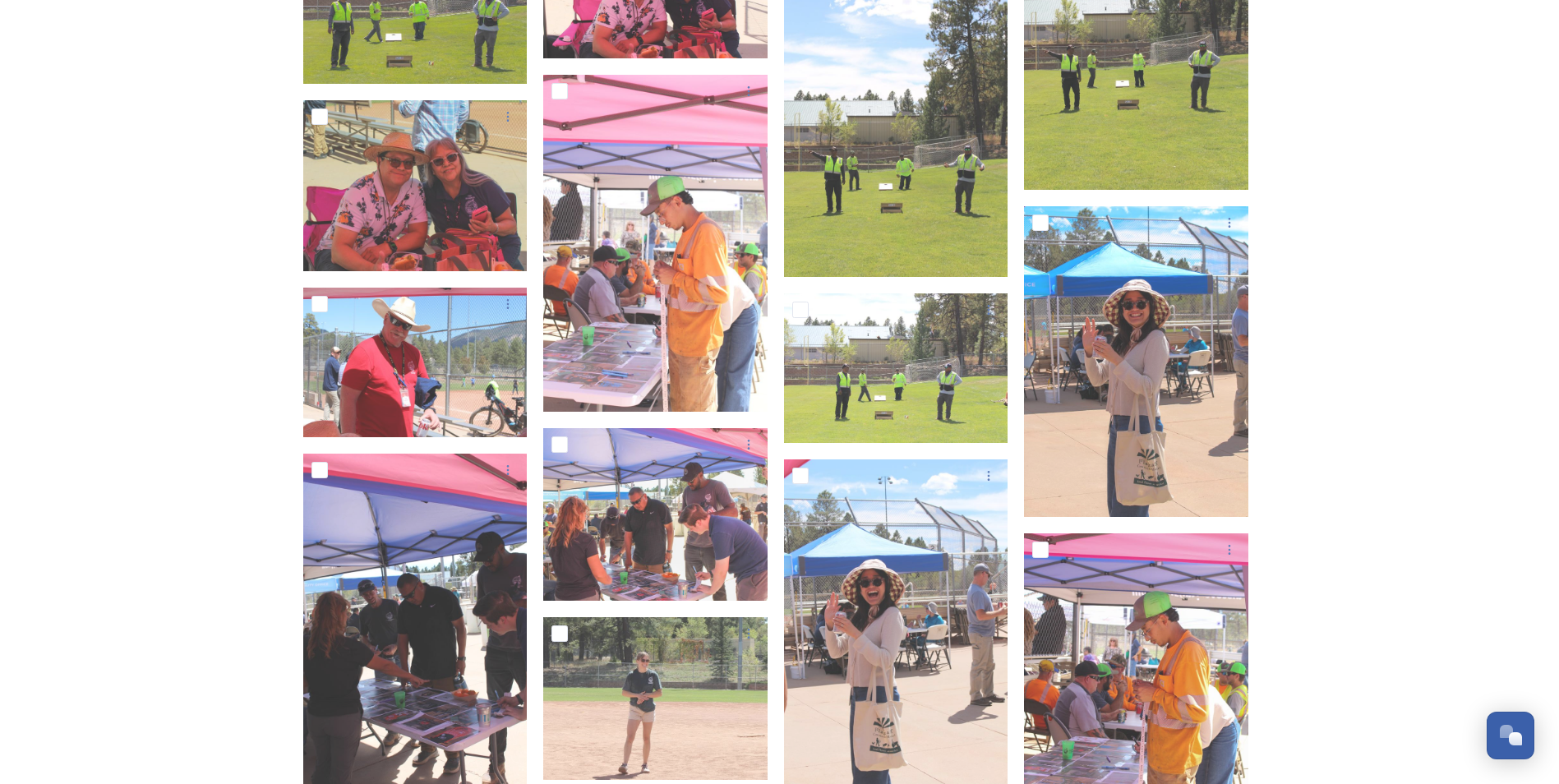
scroll to position [7856, 0]
